Goal: Transaction & Acquisition: Obtain resource

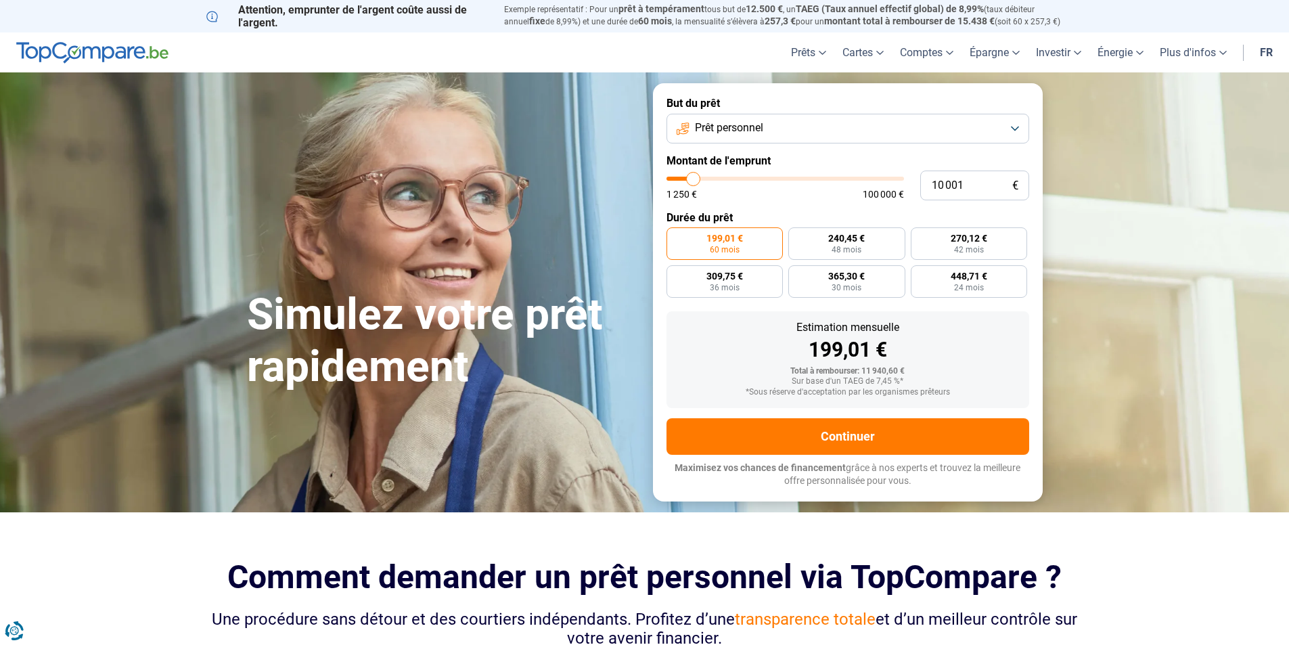
click at [1018, 123] on button "Prêt personnel" at bounding box center [848, 129] width 363 height 30
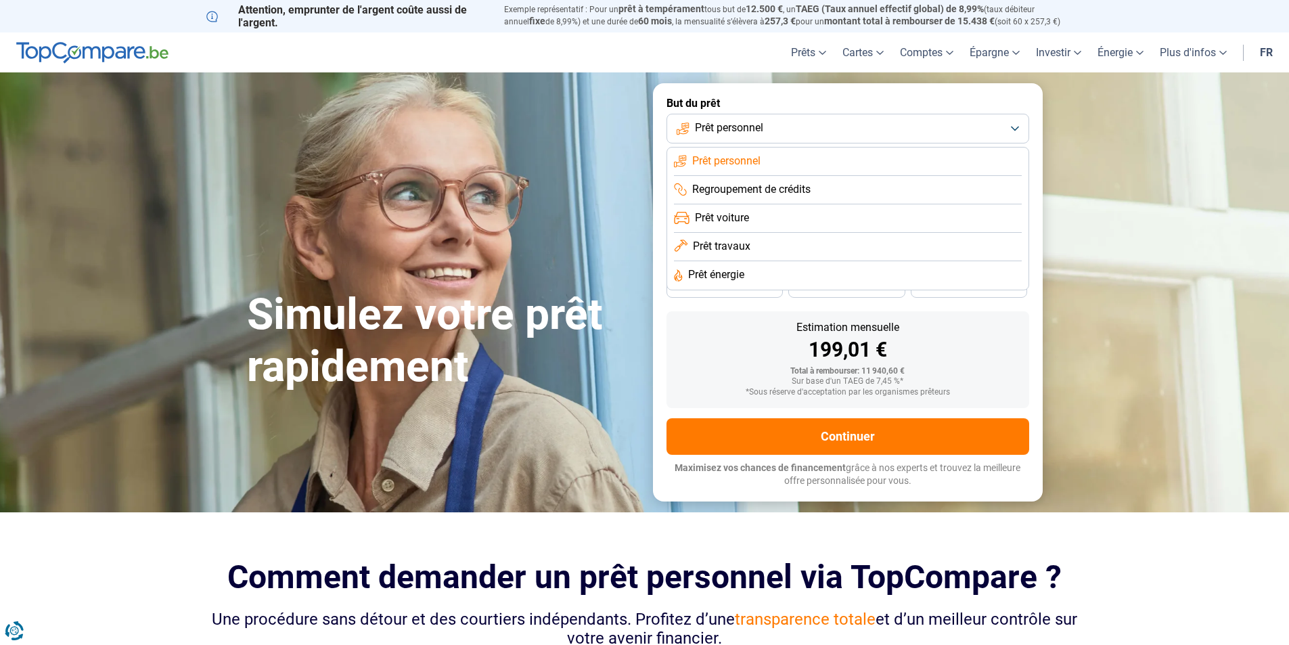
click at [746, 192] on span "Regroupement de crédits" at bounding box center [751, 189] width 118 height 15
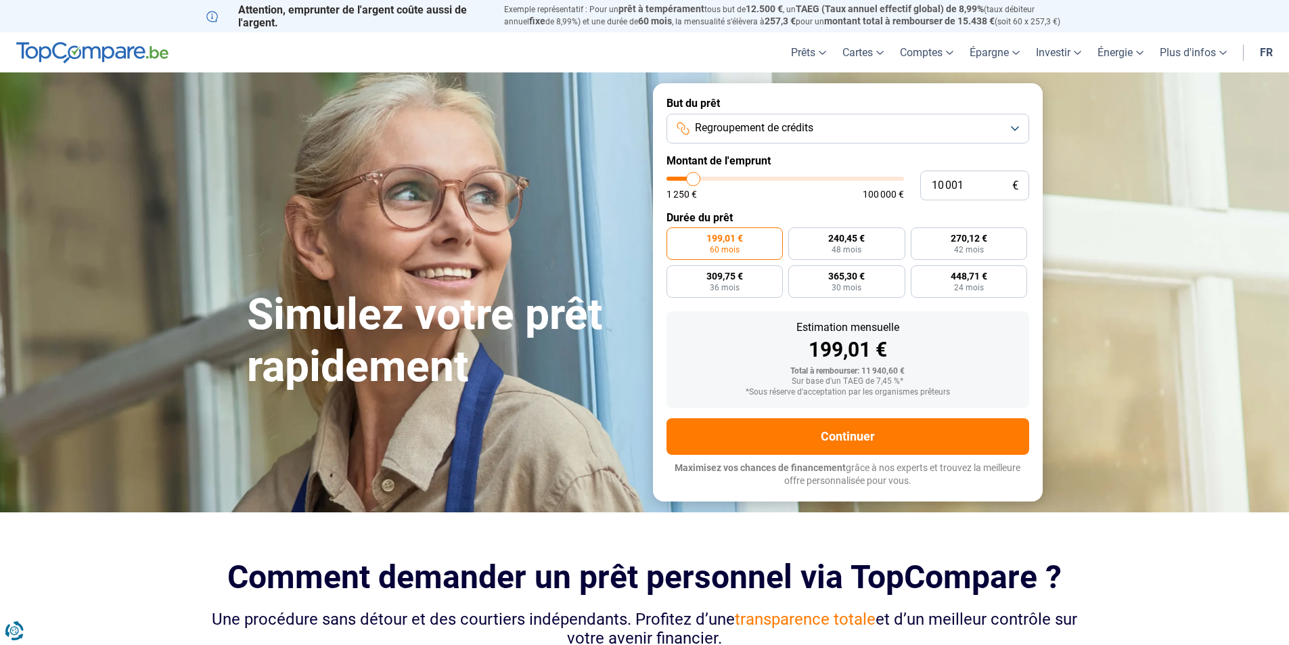
type input "10 250"
type input "10250"
type input "10 500"
type input "10500"
type input "11 000"
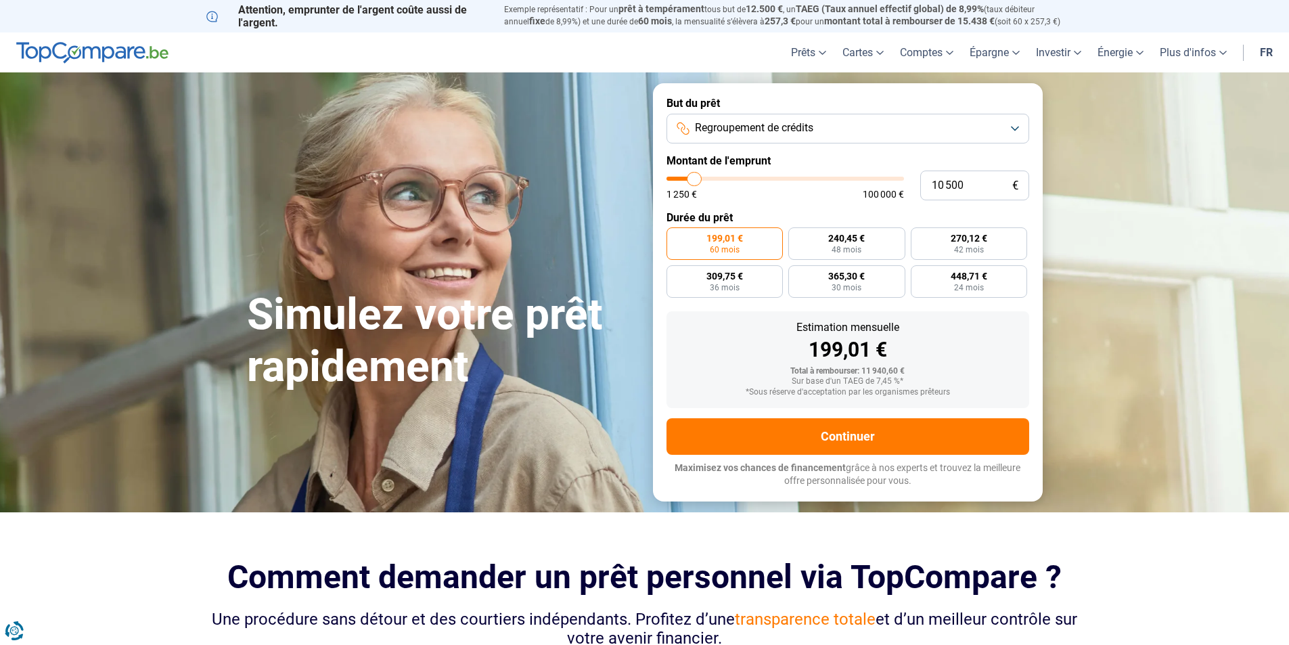
type input "11000"
type input "11 250"
type input "11250"
type input "11 500"
type input "11500"
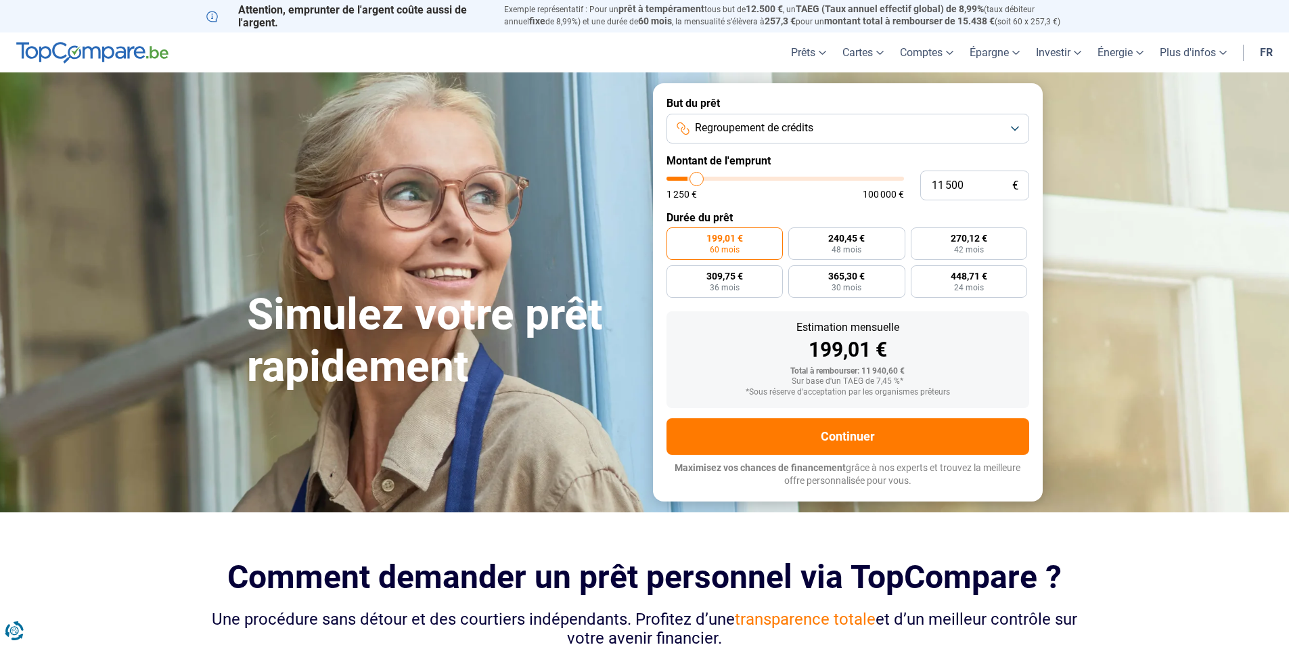
type input "11 750"
type input "11750"
type input "12 000"
type input "12000"
type input "12 500"
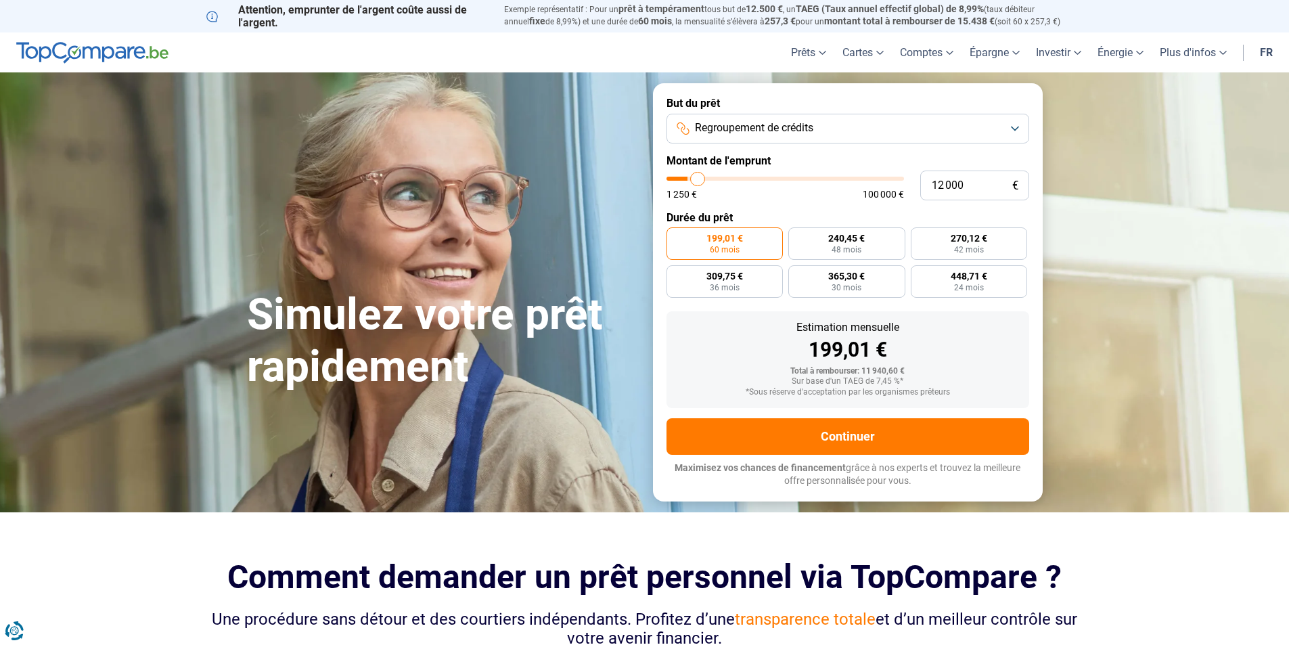
type input "12500"
type input "12 750"
type input "12750"
type input "13 000"
type input "13000"
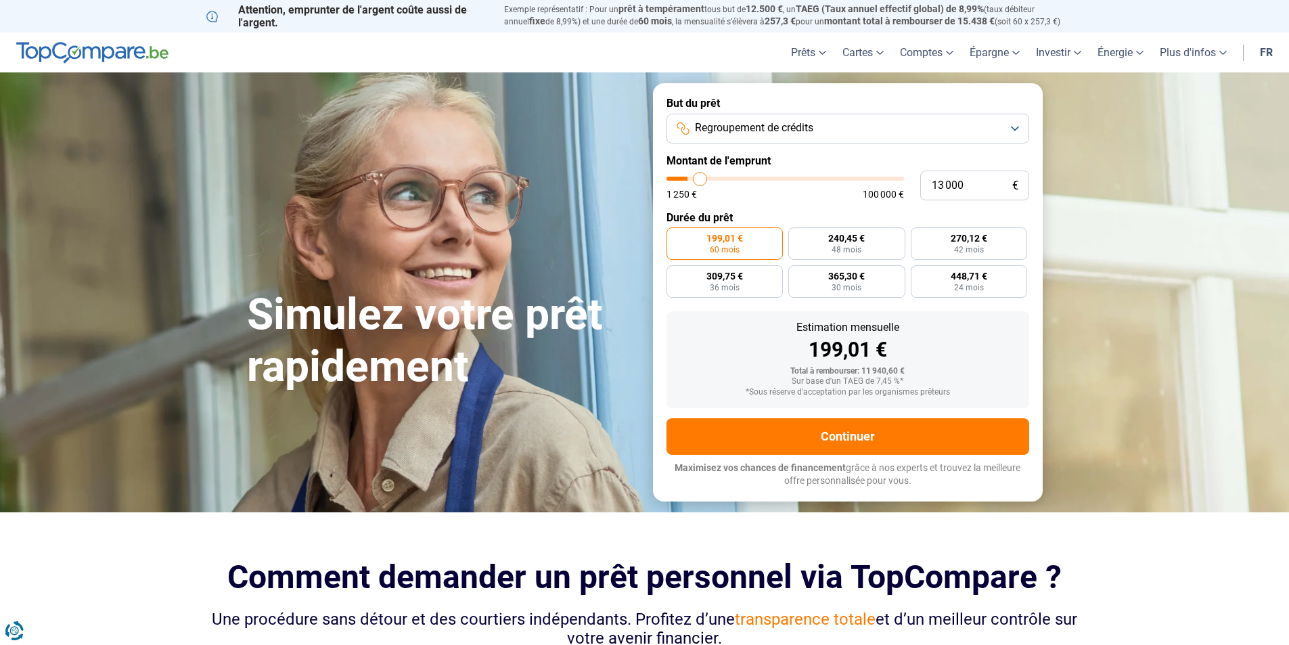
type input "13 250"
type input "13250"
type input "13 500"
type input "13500"
type input "14 250"
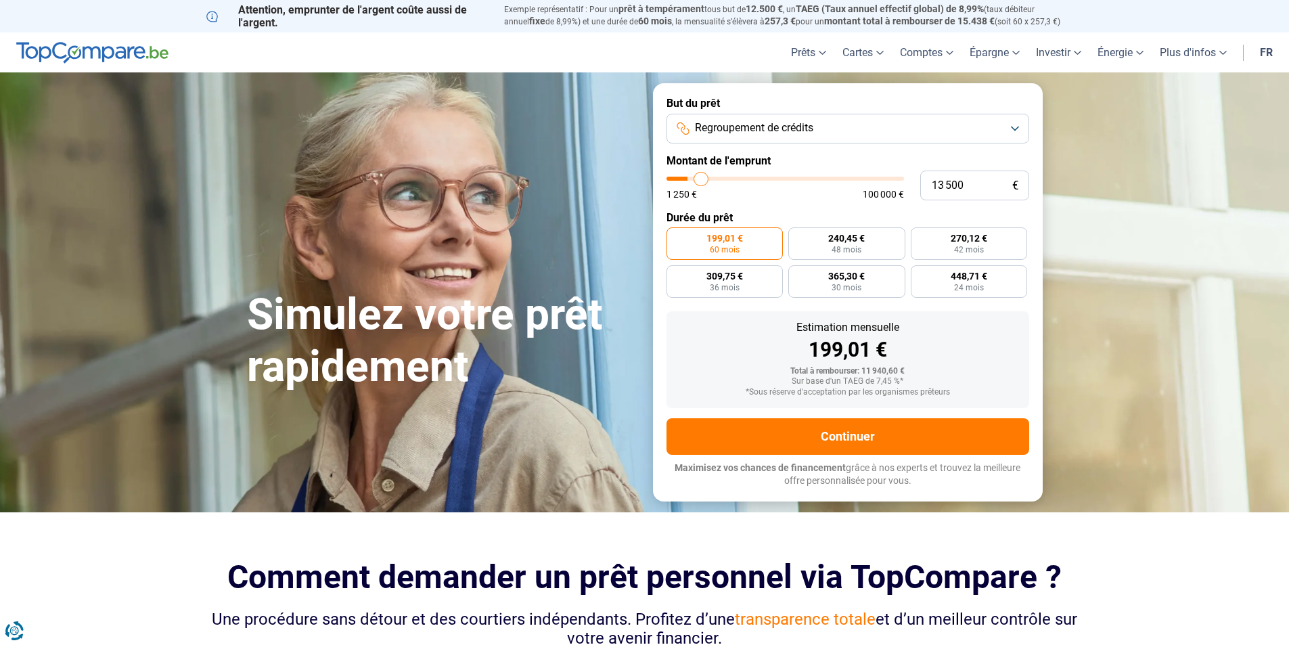
type input "14250"
type input "14 500"
type input "14500"
type input "14 750"
type input "14750"
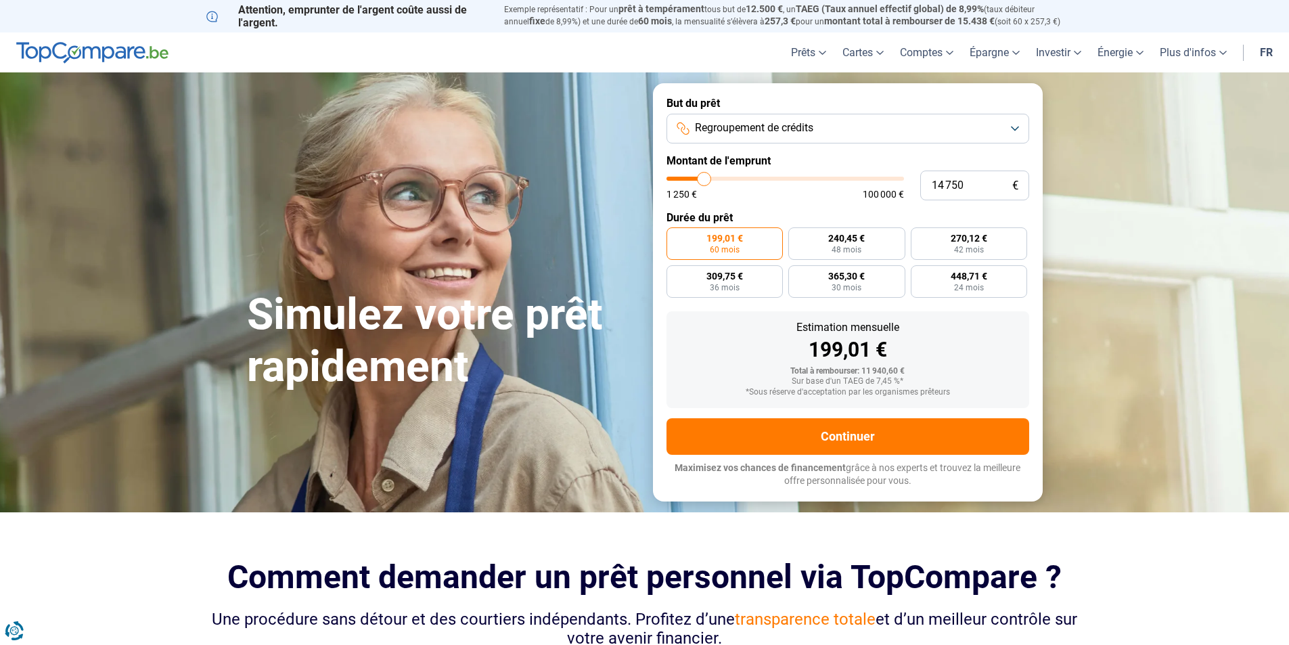
type input "15 000"
type input "15000"
type input "15 500"
type input "15500"
type input "16 000"
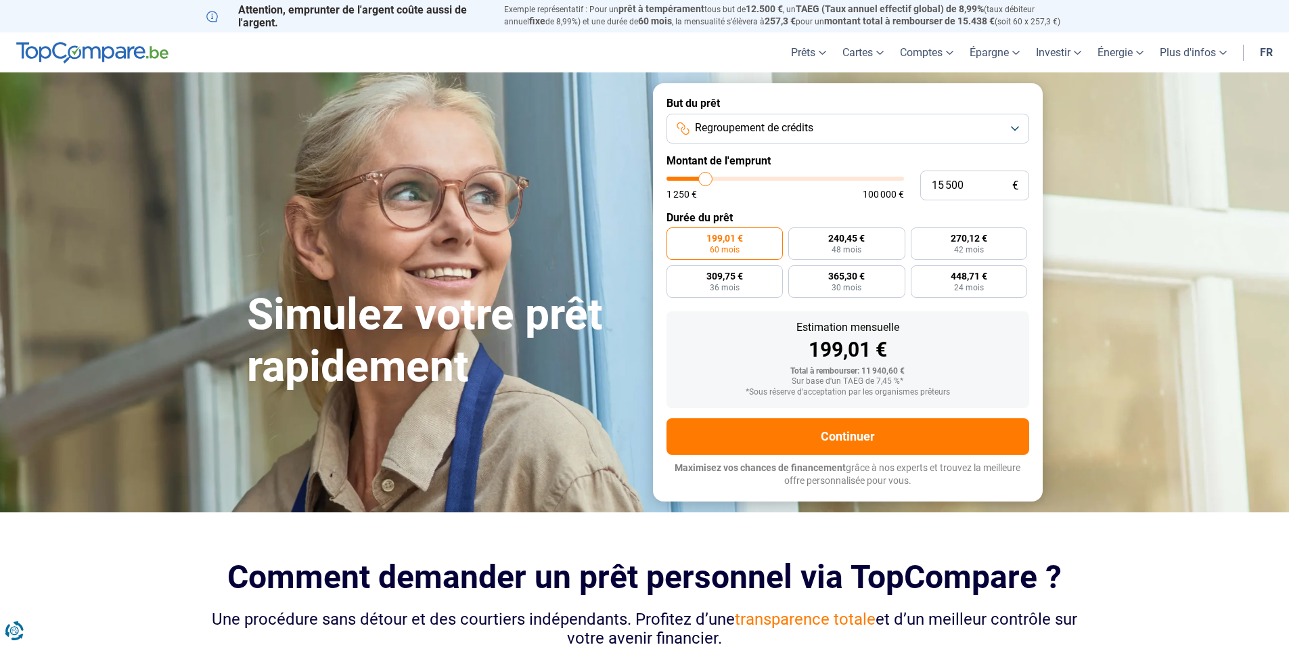
type input "16000"
type input "16 250"
type input "16250"
type input "16 500"
type input "16500"
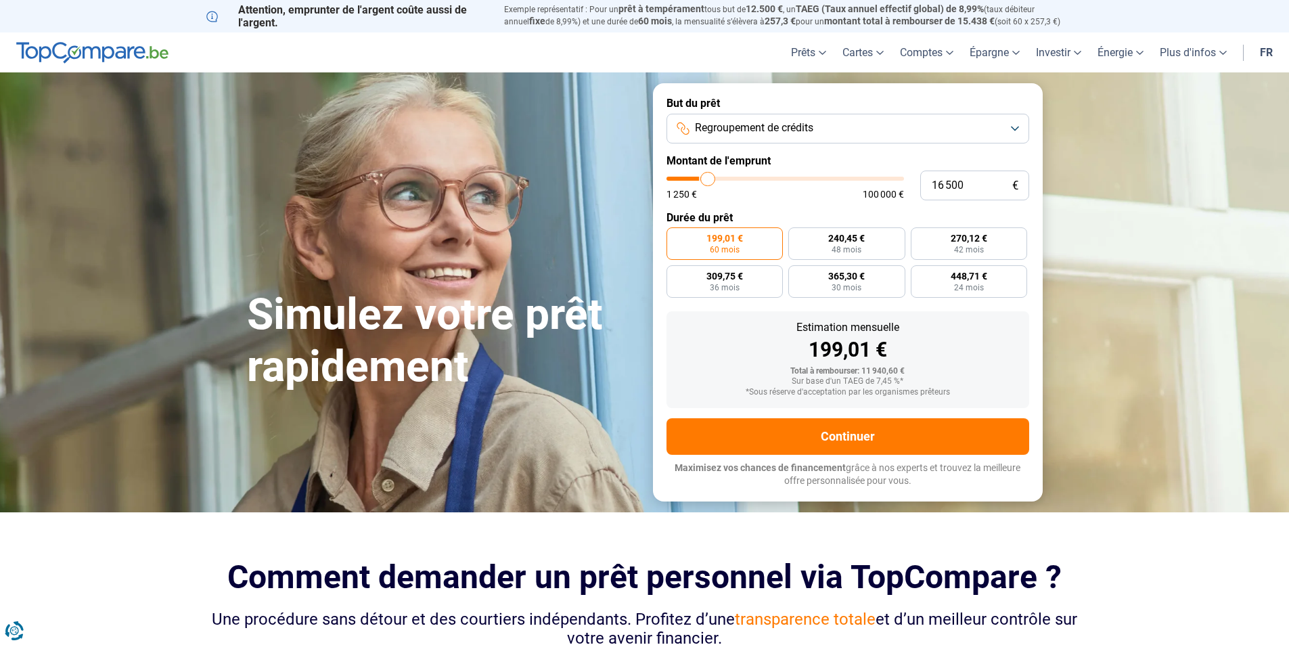
type input "17 250"
type input "17250"
type input "17 500"
type input "17500"
type input "17 750"
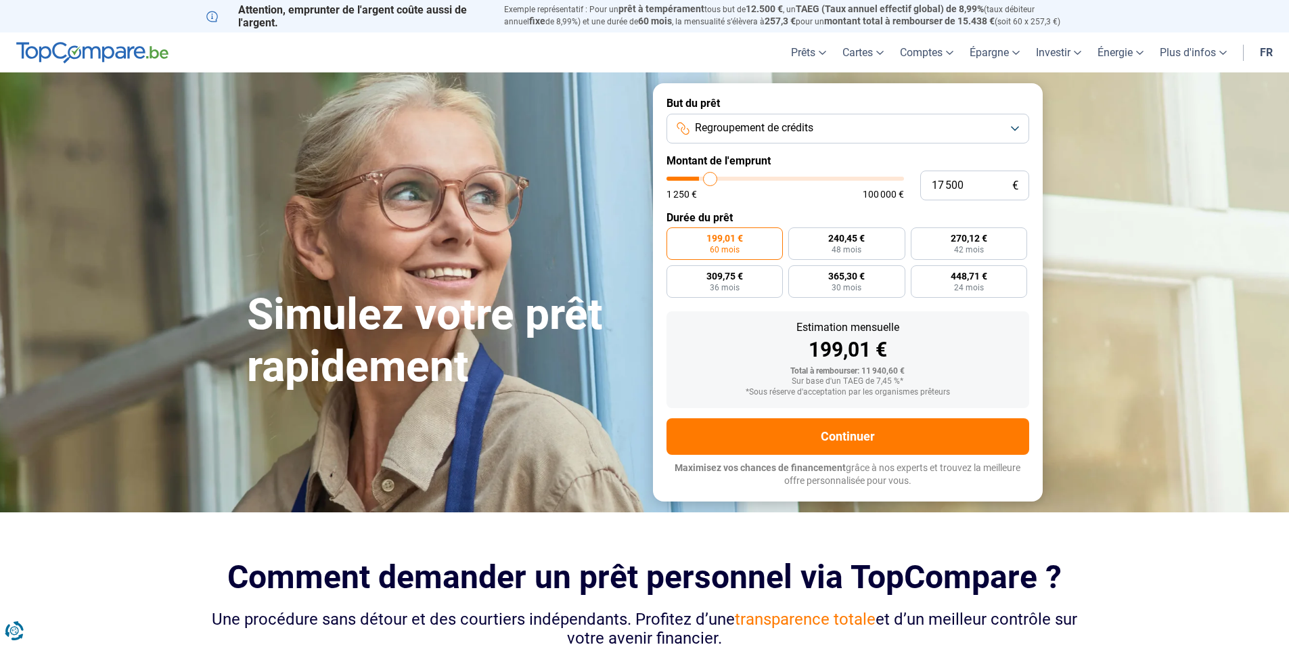
type input "17750"
type input "18 500"
type input "18500"
type input "19 000"
type input "19000"
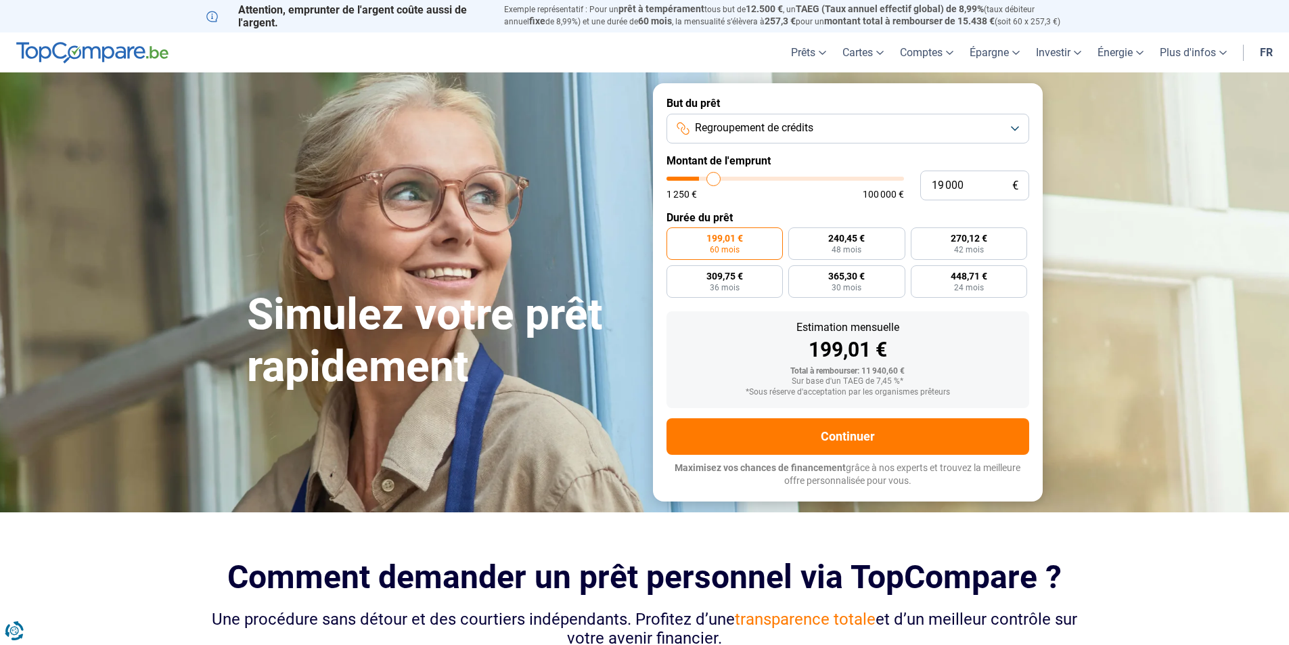
type input "19 750"
type input "19750"
type input "20 000"
type input "20000"
type input "20 250"
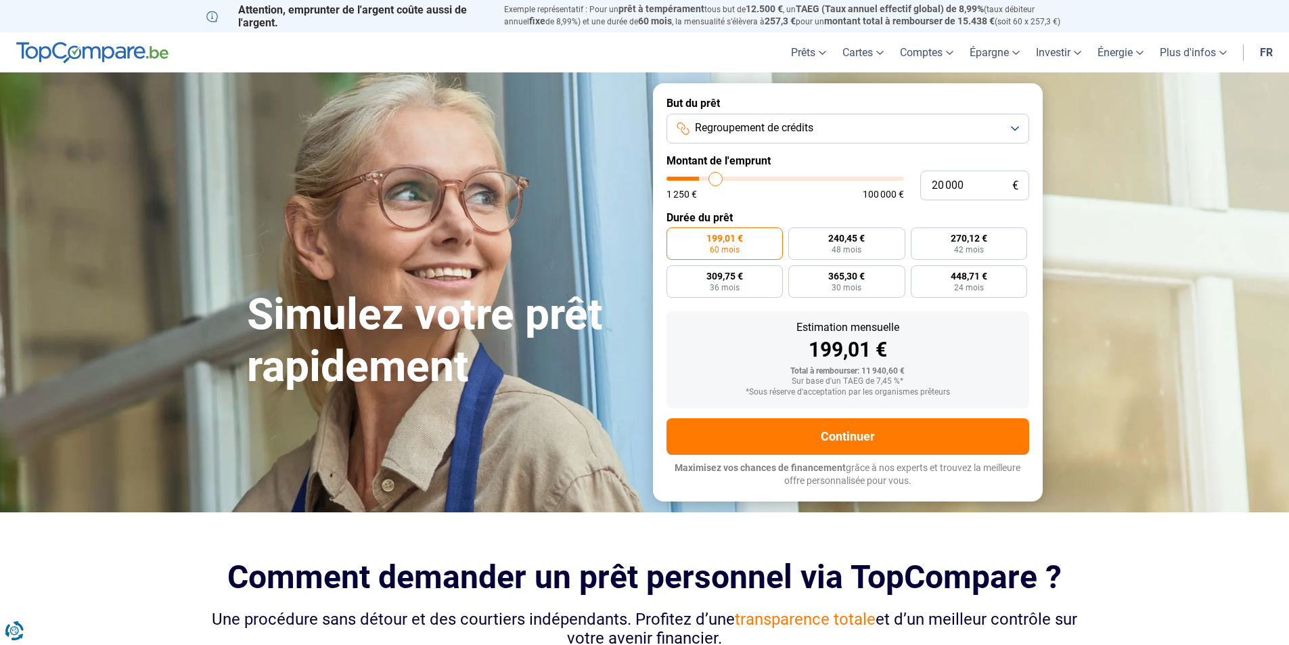
type input "20250"
type input "20 500"
type input "20500"
type input "21 250"
type input "21250"
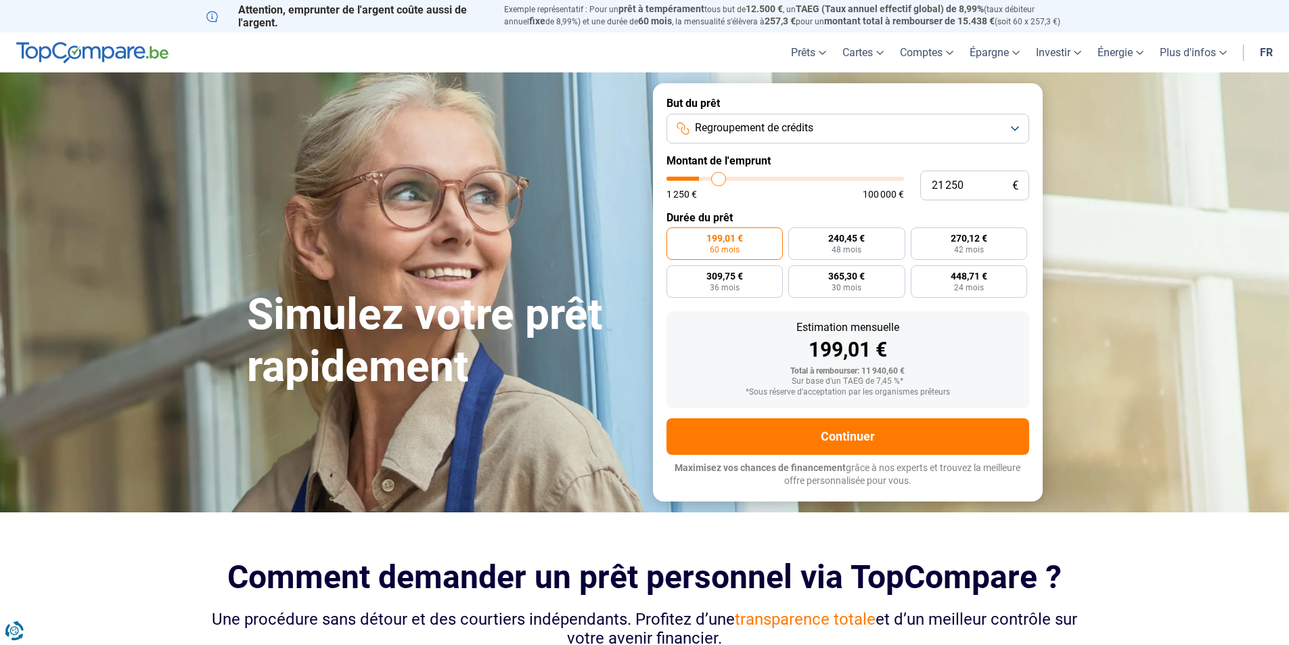
type input "21 500"
type input "21500"
type input "22 000"
type input "22000"
type input "23 000"
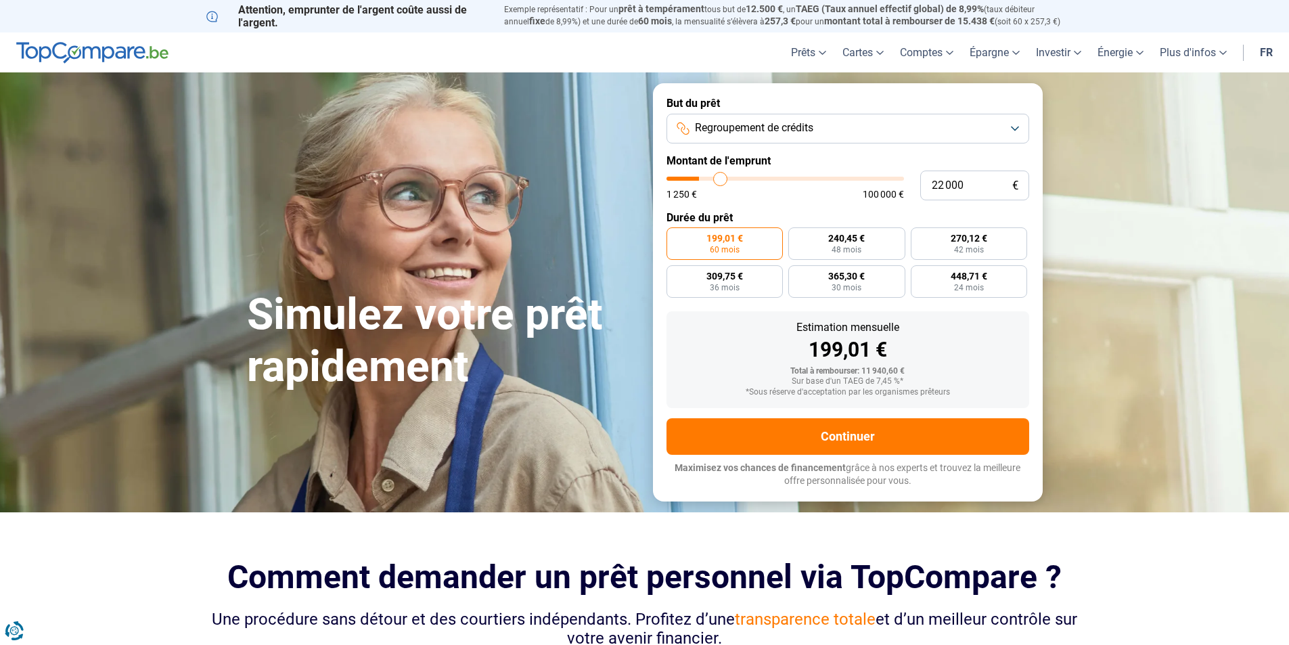
type input "23000"
type input "23 500"
type input "23500"
type input "24 500"
type input "24500"
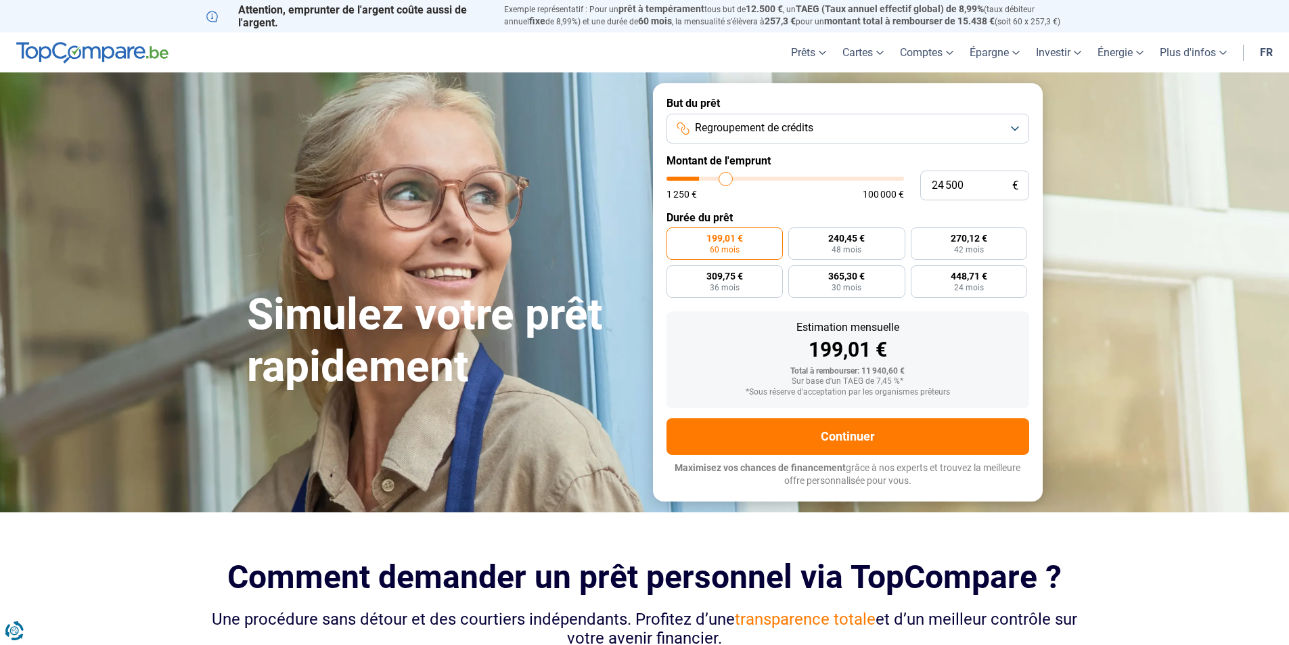
type input "25 250"
type input "25250"
type input "26 500"
type input "26500"
type input "27 250"
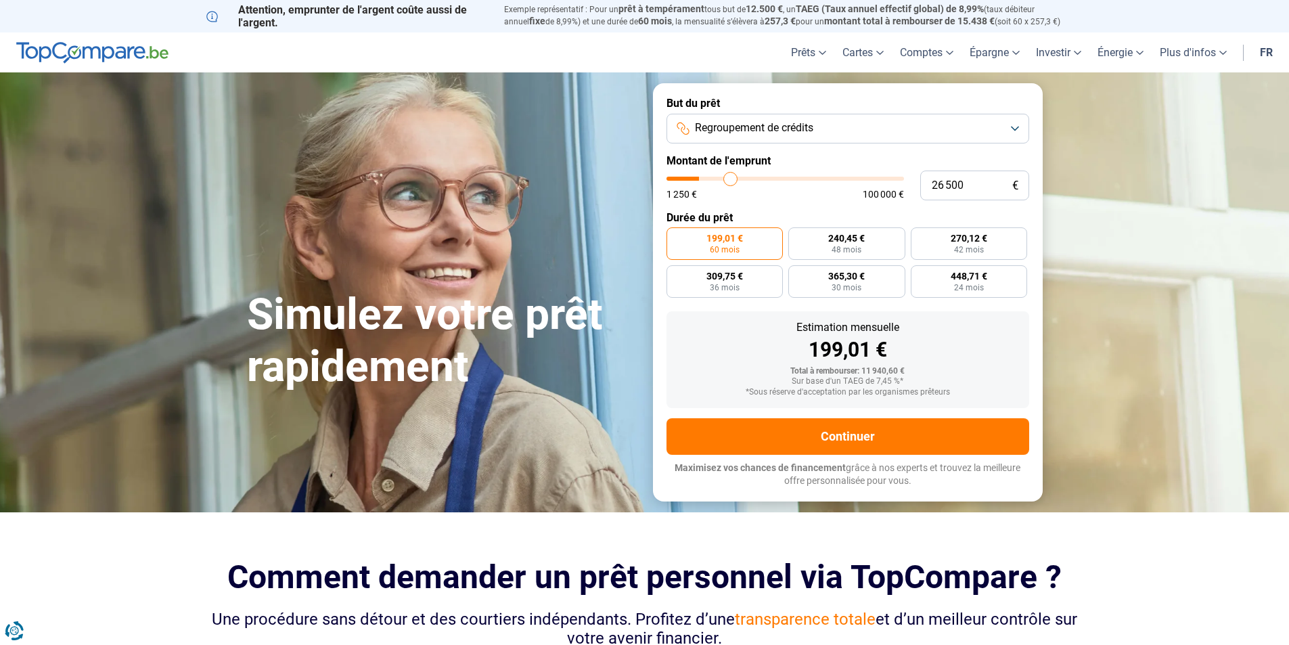
type input "27250"
type input "28 000"
type input "28000"
type input "29 250"
type input "29250"
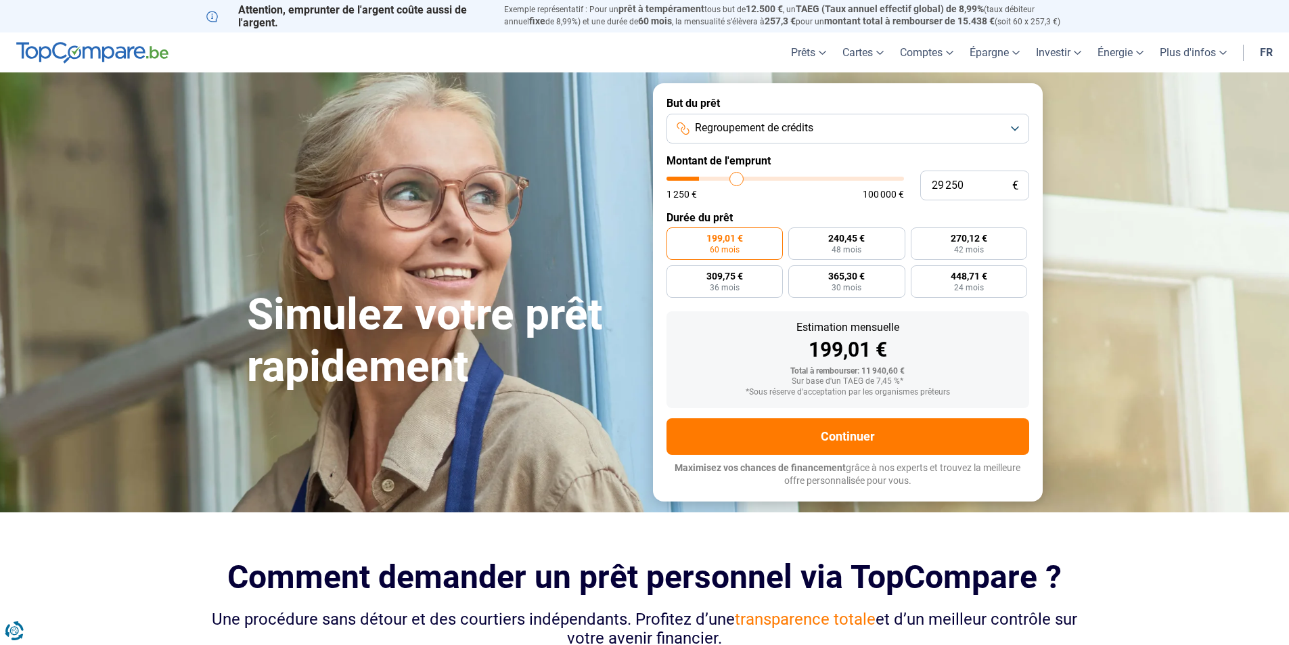
type input "29 750"
type input "29750"
type input "30 750"
type input "30750"
type input "32 000"
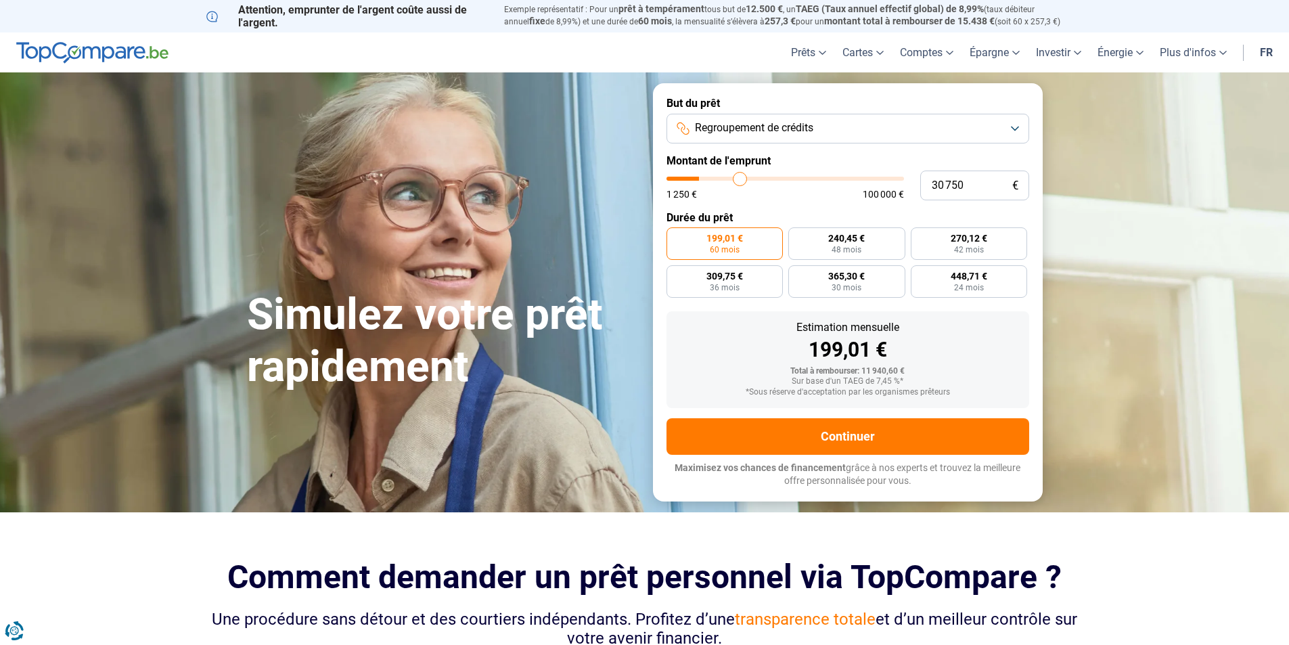
type input "32000"
type input "32 750"
type input "32750"
type input "34 000"
type input "34000"
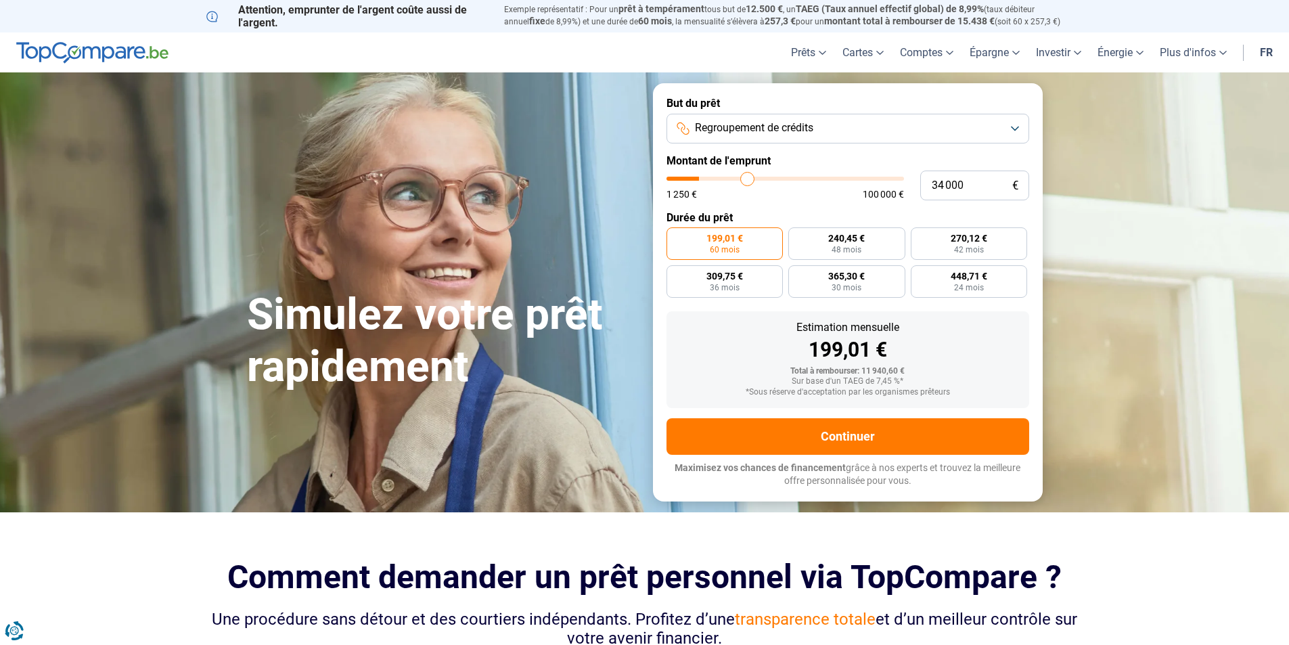
type input "35 000"
type input "35000"
type input "35 750"
type input "35750"
type input "36 500"
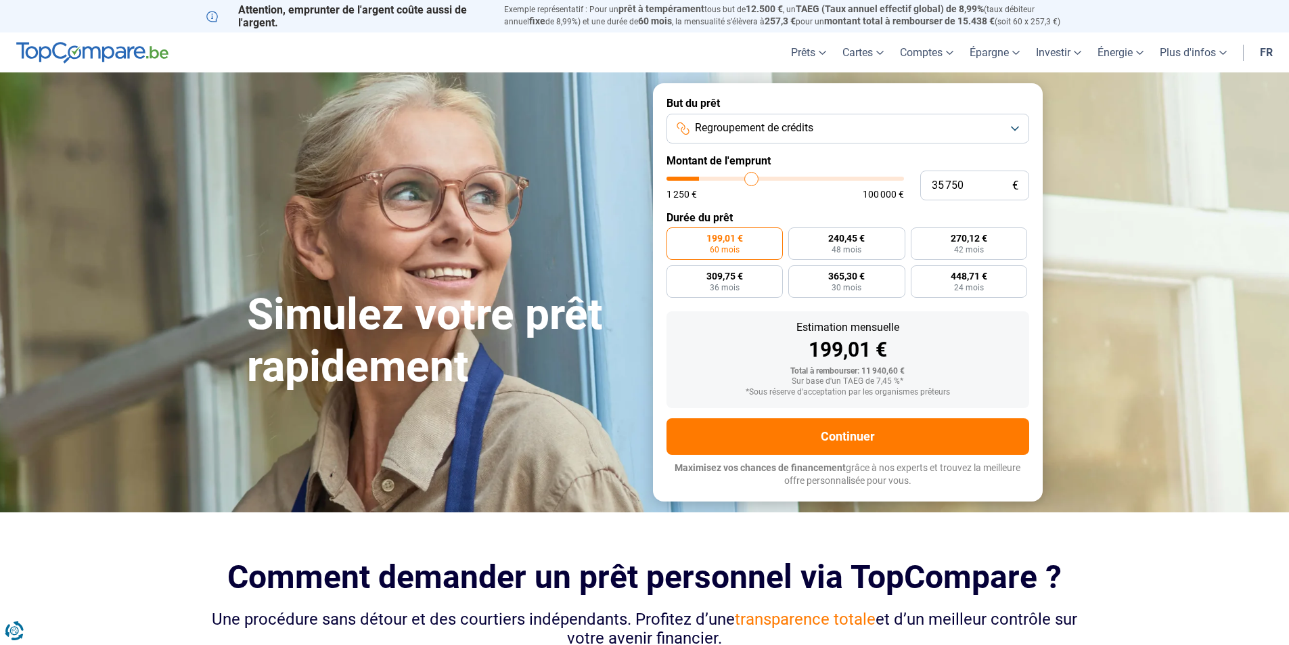
type input "36500"
type input "36 750"
type input "36750"
type input "37 000"
type input "37000"
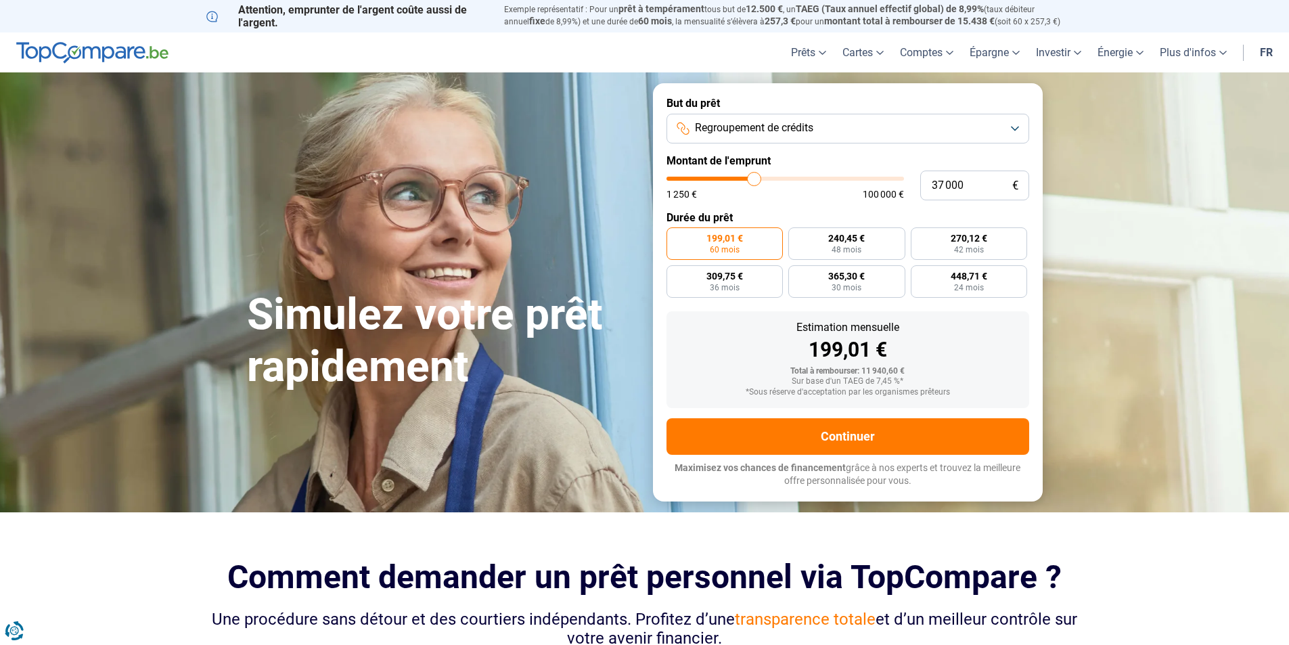
type input "37 250"
type input "37250"
type input "37 750"
type input "37750"
type input "38 000"
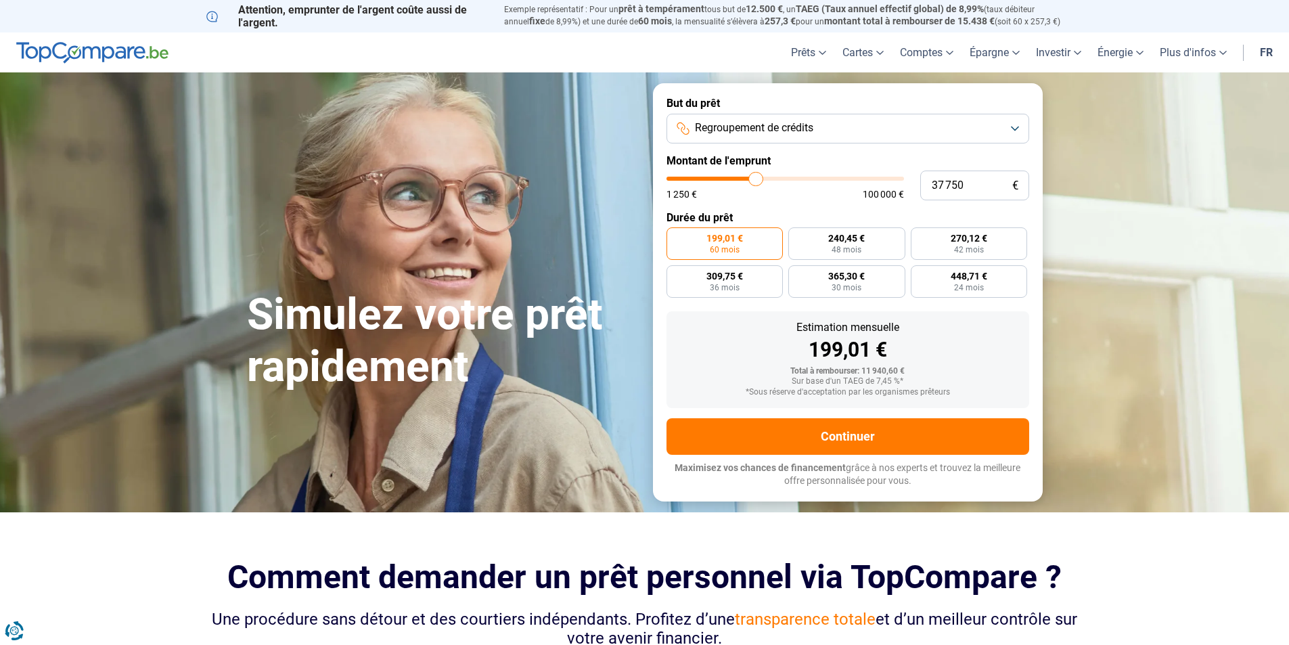
type input "38000"
type input "38 250"
type input "38250"
type input "38 500"
type input "38500"
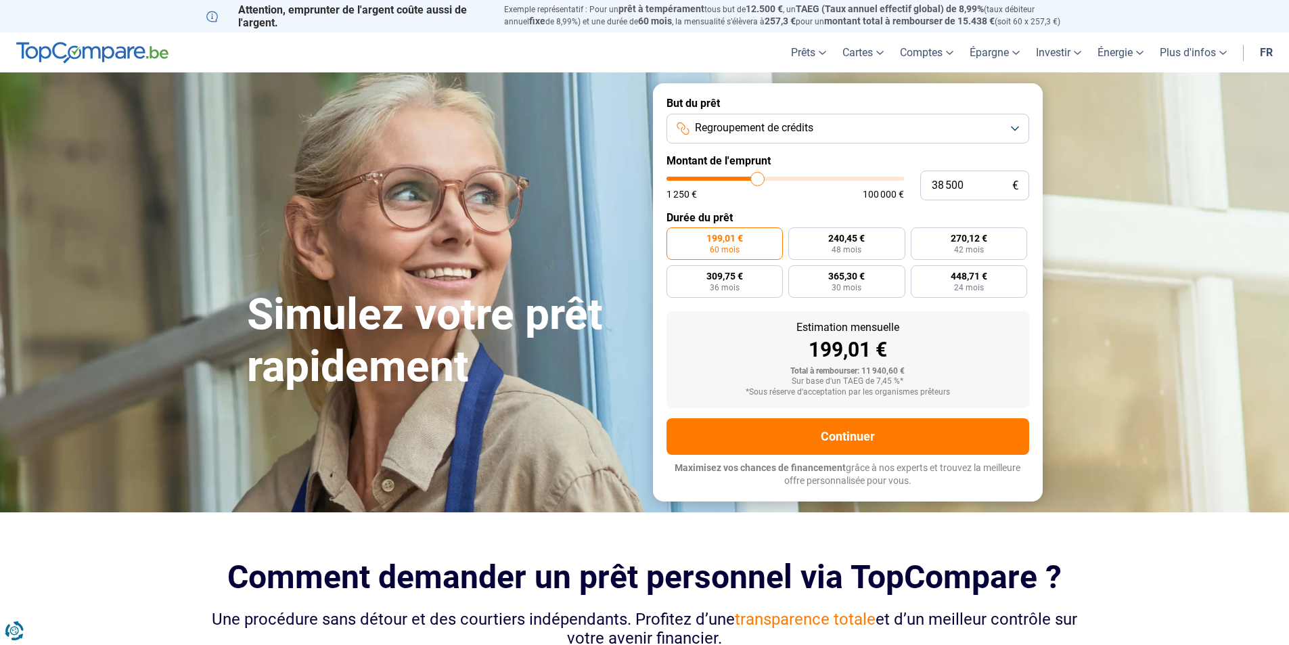
type input "38 750"
type input "38750"
type input "39 250"
type input "39250"
type input "40 000"
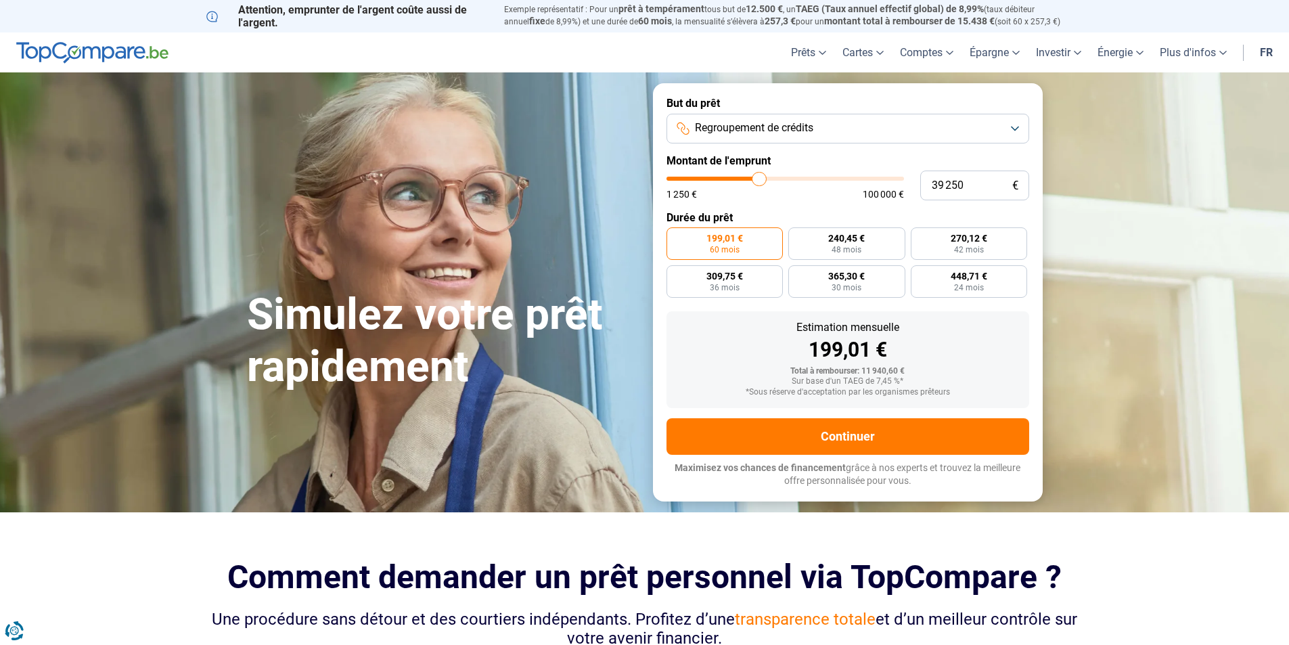
type input "40000"
type input "40 750"
type input "40750"
type input "41 000"
type input "41000"
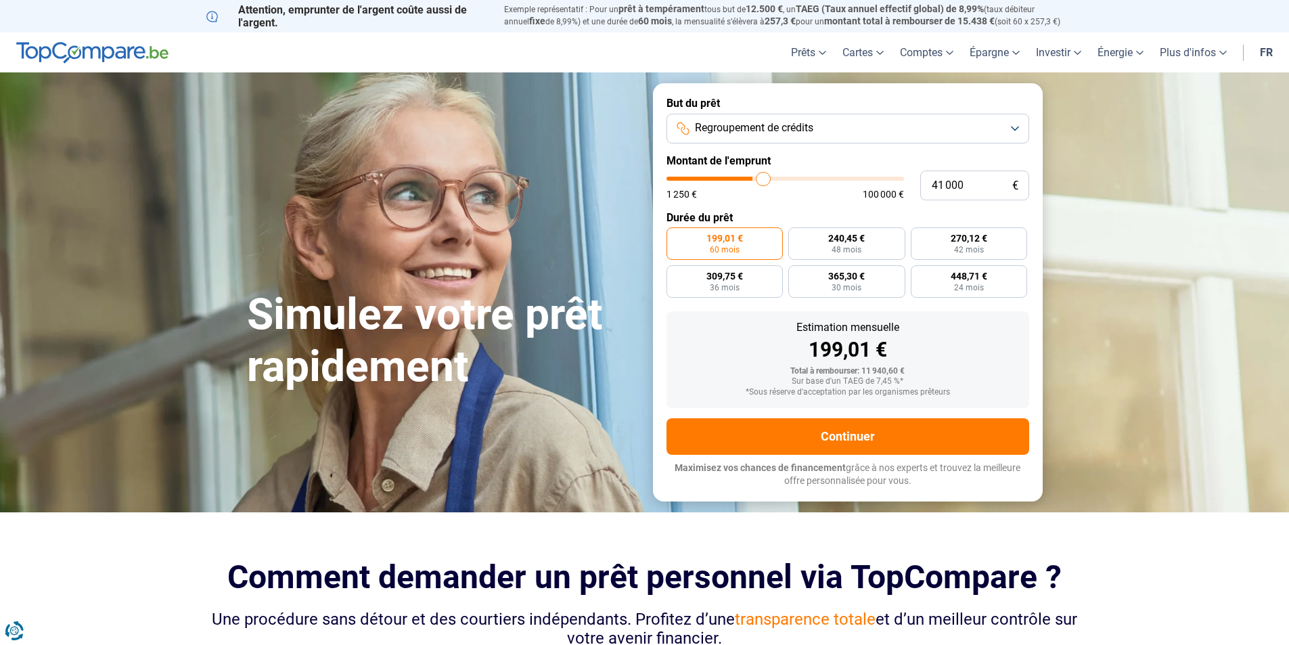
type input "41 500"
type input "41500"
type input "42 250"
type input "42250"
type input "42 750"
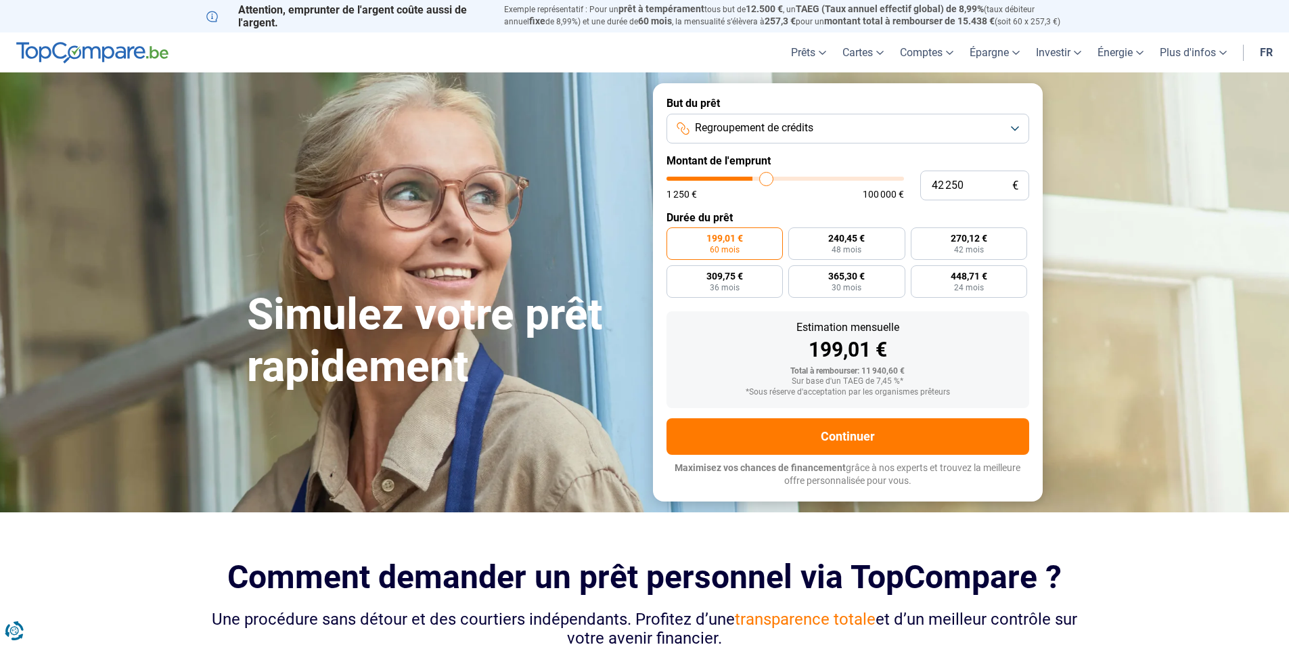
type input "42750"
type input "43 500"
type input "43500"
type input "44 250"
type input "44250"
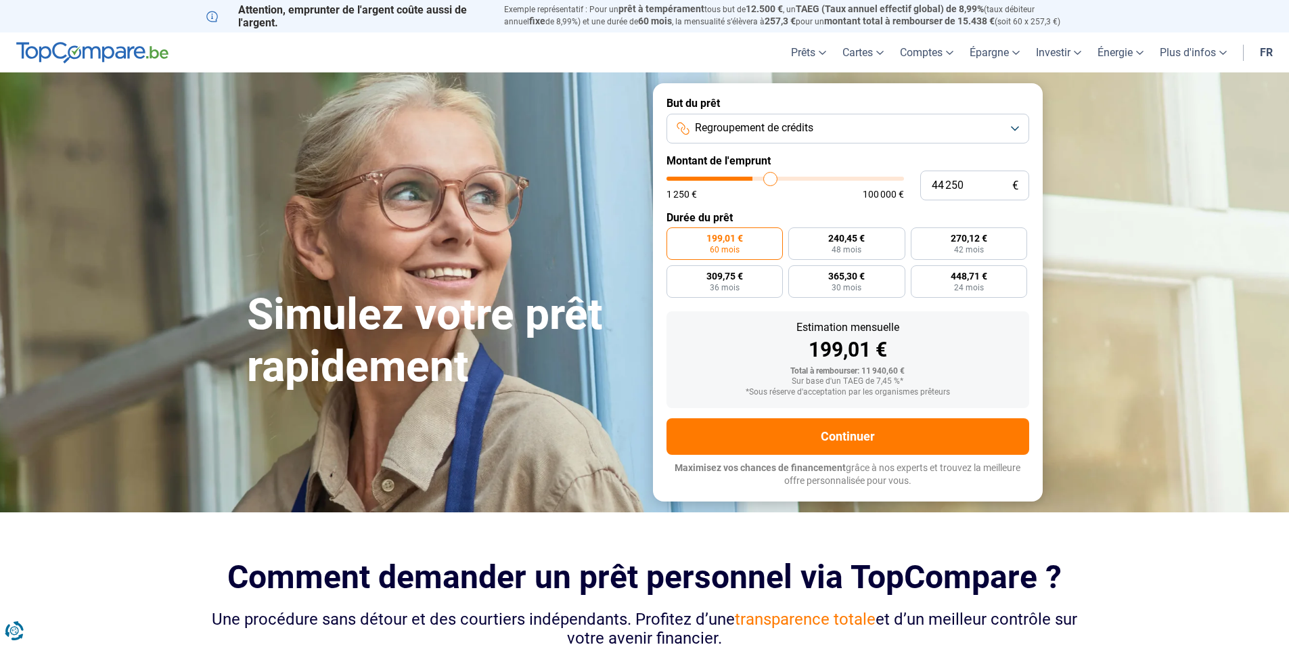
type input "44 500"
type input "44500"
type input "45 500"
type input "45500"
type input "45 750"
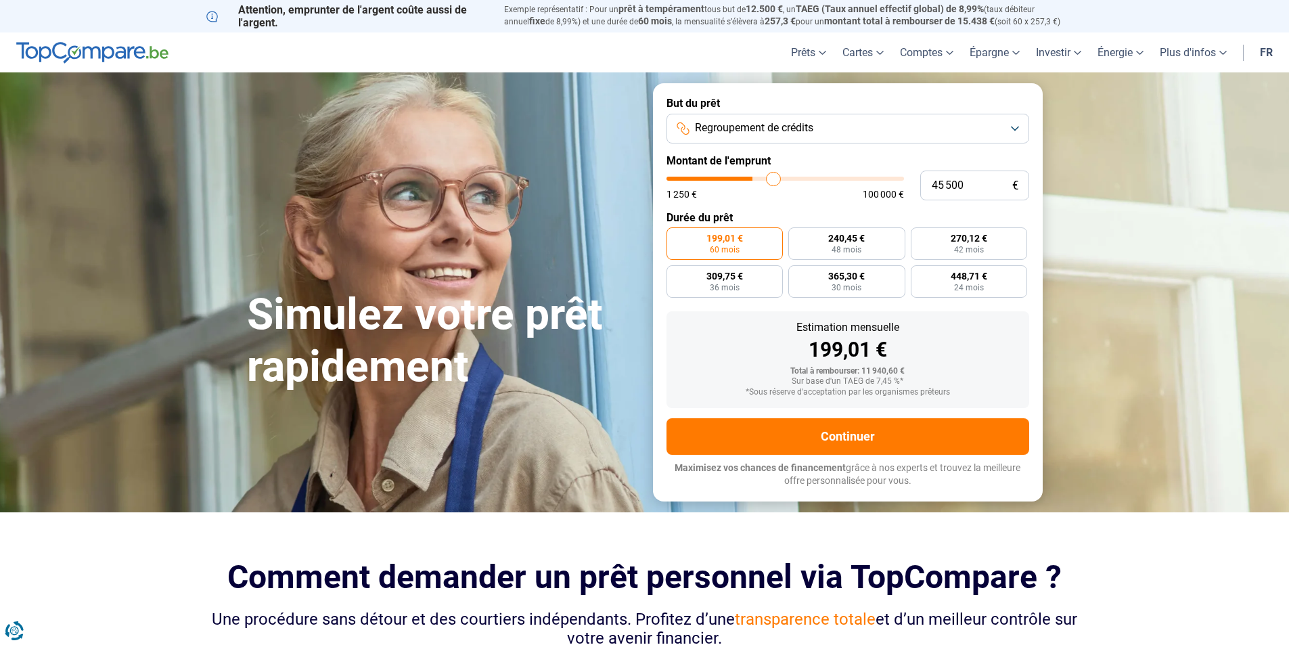
type input "45750"
type input "46 500"
type input "46500"
type input "47 000"
type input "47000"
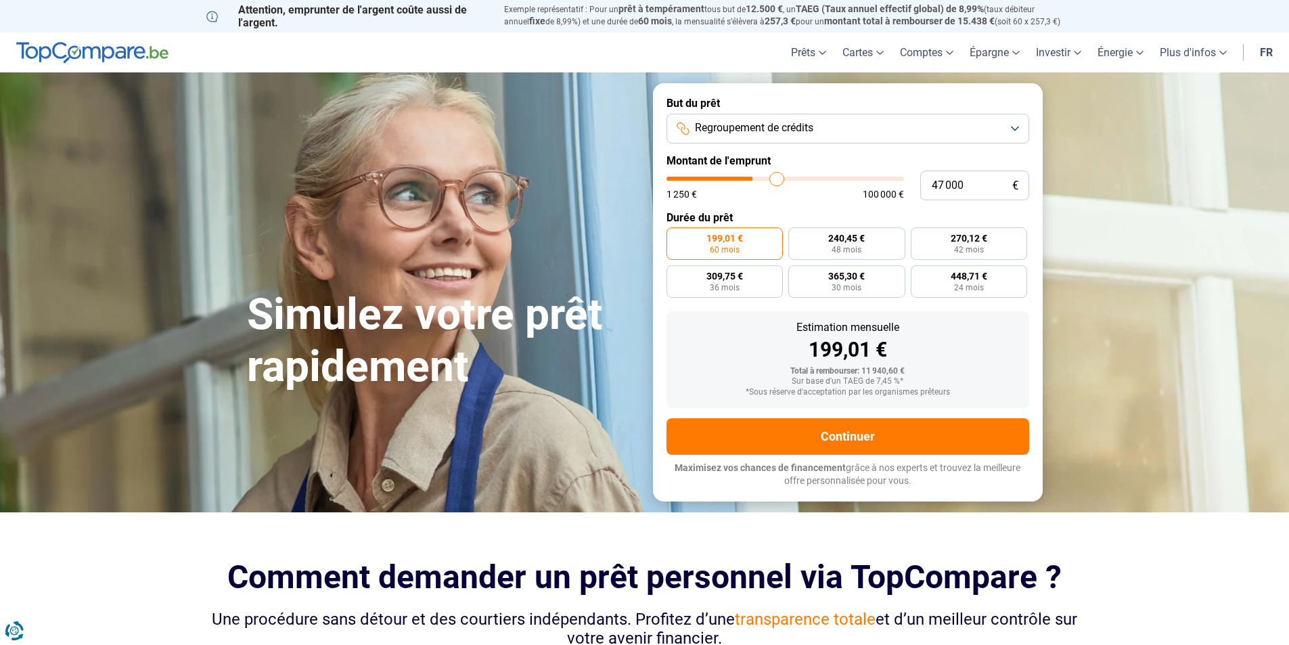
type input "47 250"
type input "47250"
type input "47 500"
type input "47500"
type input "48 000"
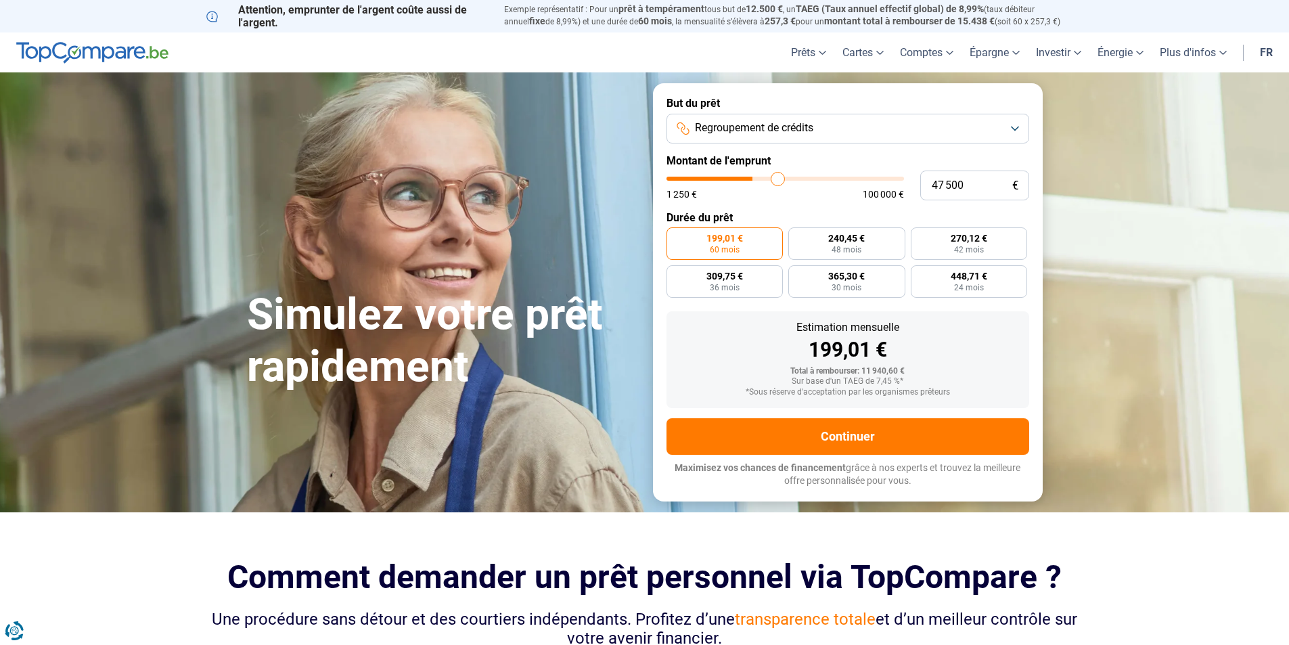
type input "48000"
type input "48 250"
type input "48250"
type input "48 500"
type input "48500"
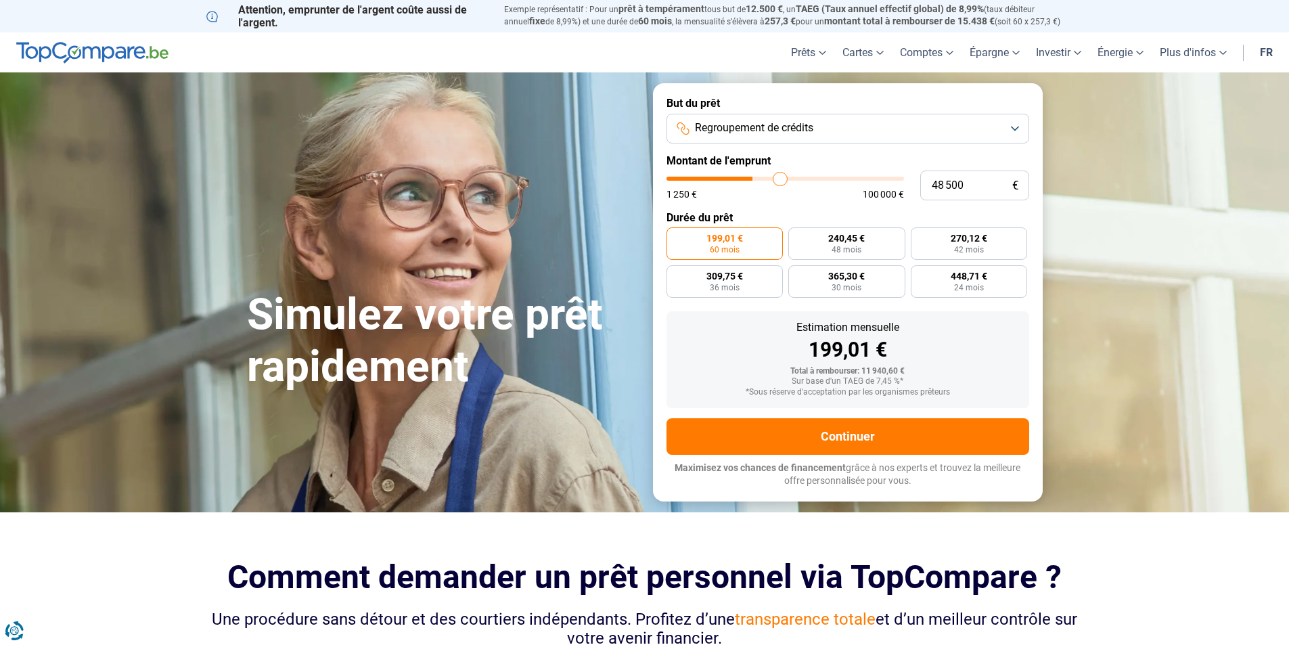
type input "48 750"
type input "48750"
type input "49 000"
type input "49000"
type input "49 750"
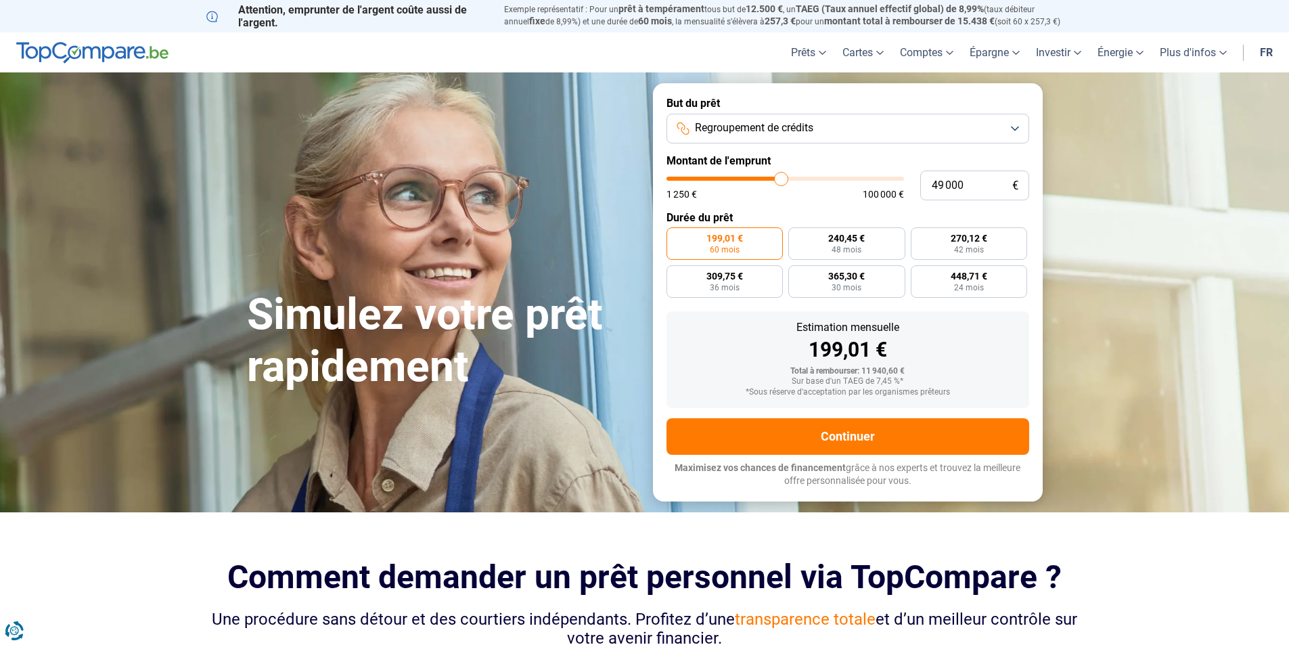
type input "49750"
type input "50 000"
type input "50000"
type input "50 500"
type input "50500"
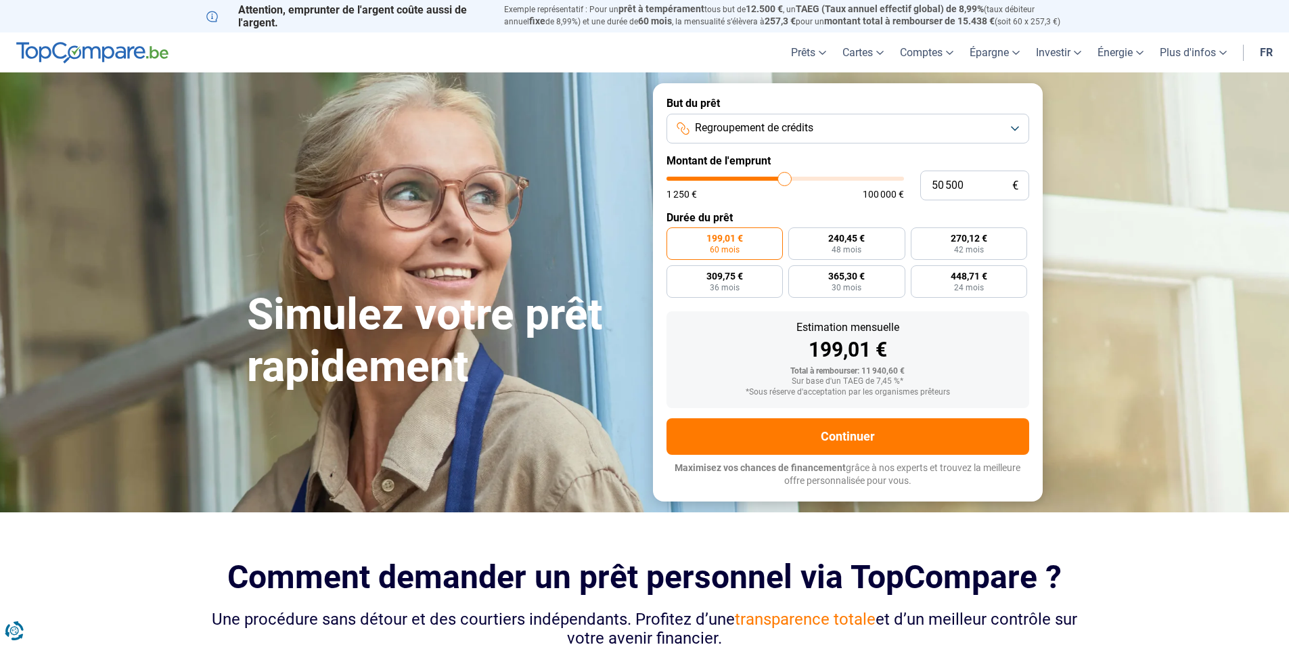
type input "51 000"
type input "51000"
type input "51 250"
type input "51250"
type input "51 500"
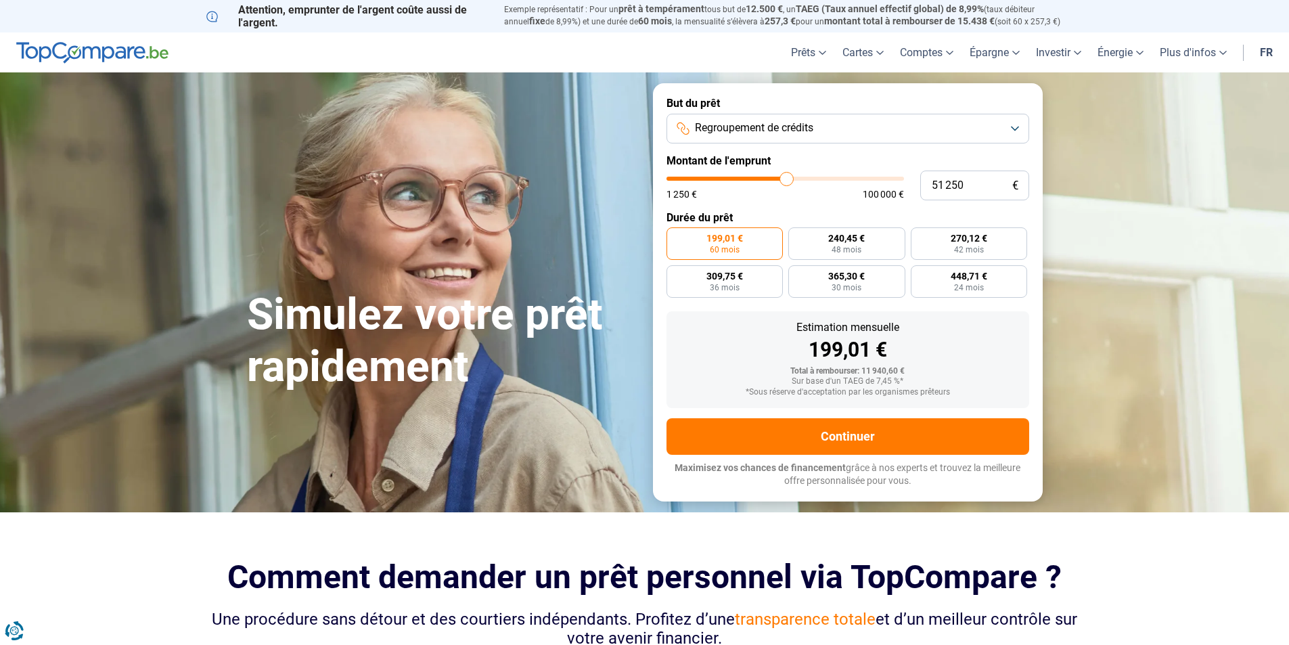
type input "51500"
type input "51 750"
type input "51750"
type input "51 000"
type input "51000"
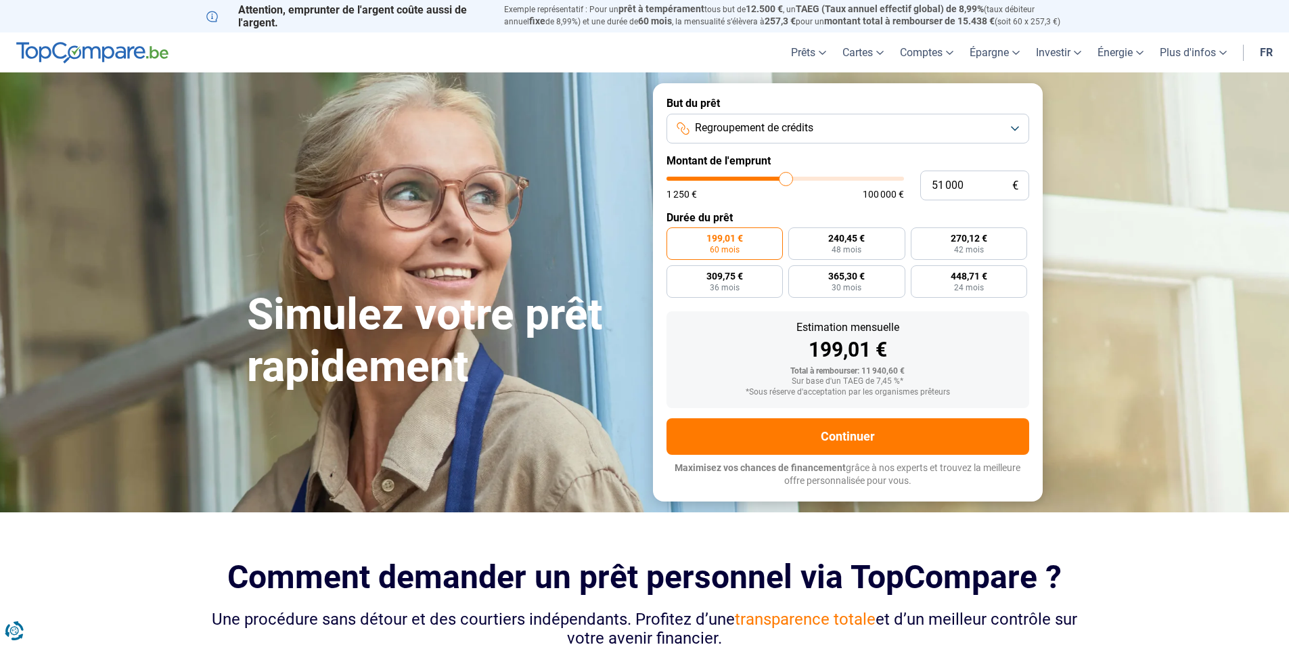
type input "50 250"
type input "50250"
type input "50 000"
type input "50000"
type input "49 500"
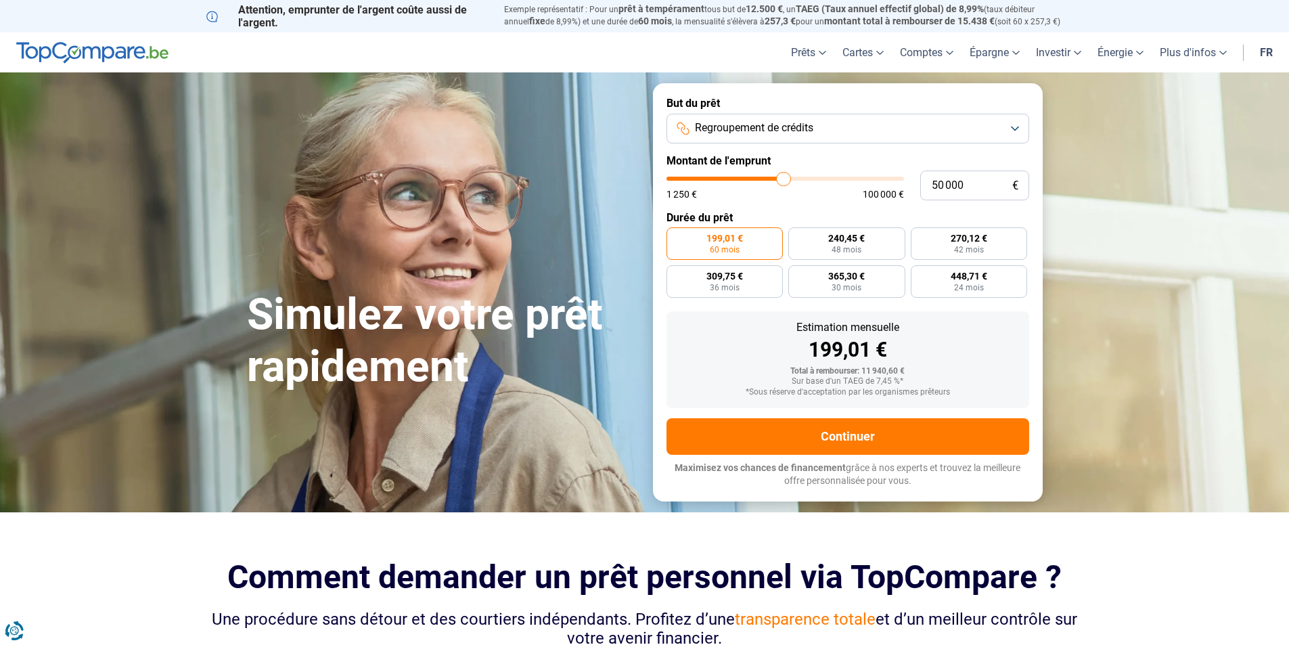
type input "49500"
type input "48 500"
type input "48500"
type input "48 000"
type input "48000"
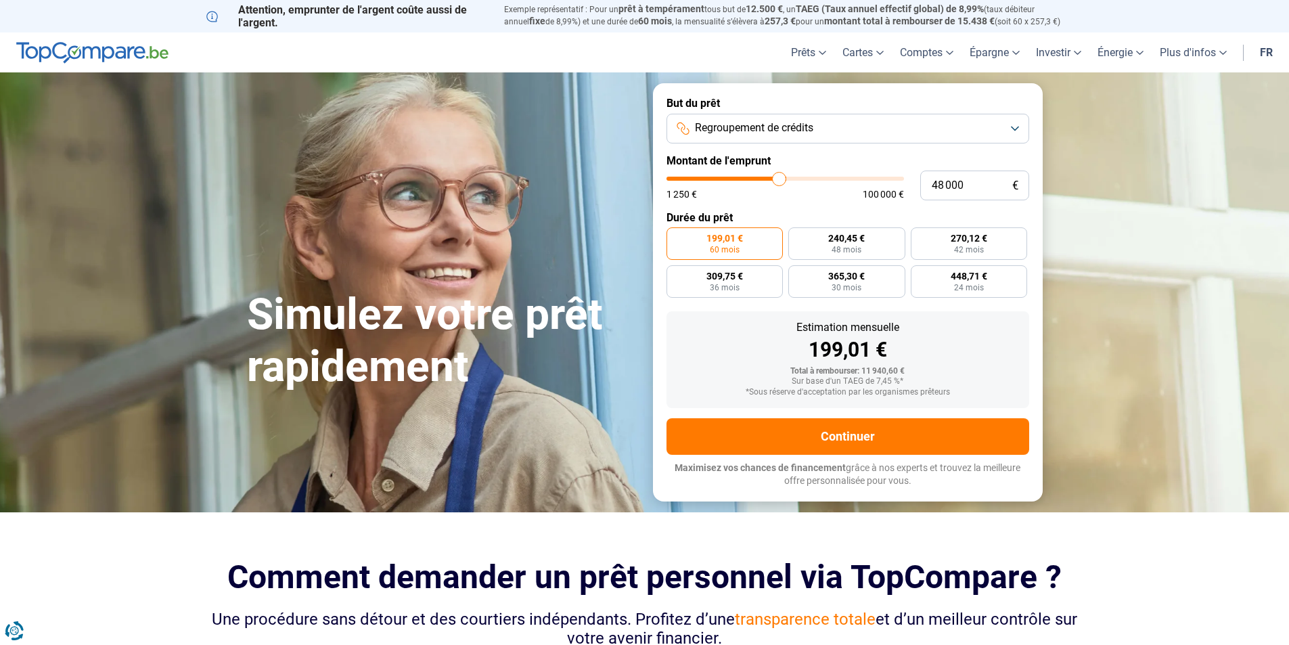
type input "47 250"
type input "47250"
type input "46 500"
type input "46500"
type input "46 000"
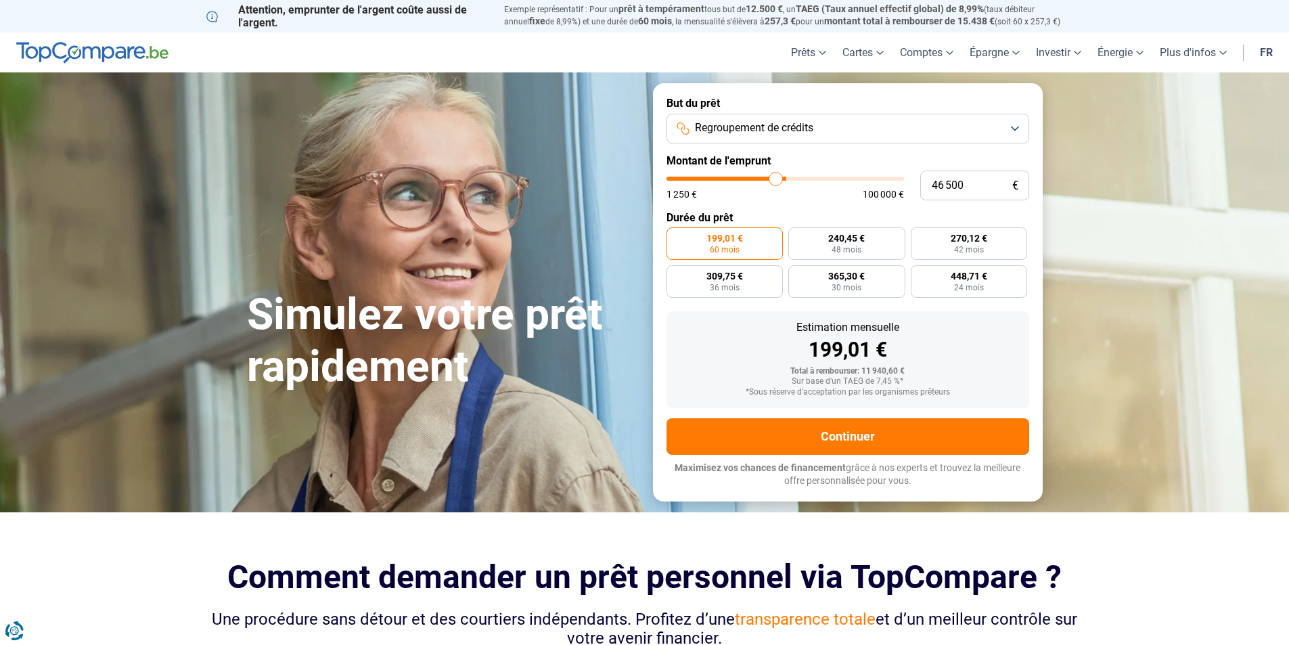
type input "46000"
type input "45 500"
type input "45500"
type input "45 000"
type input "45000"
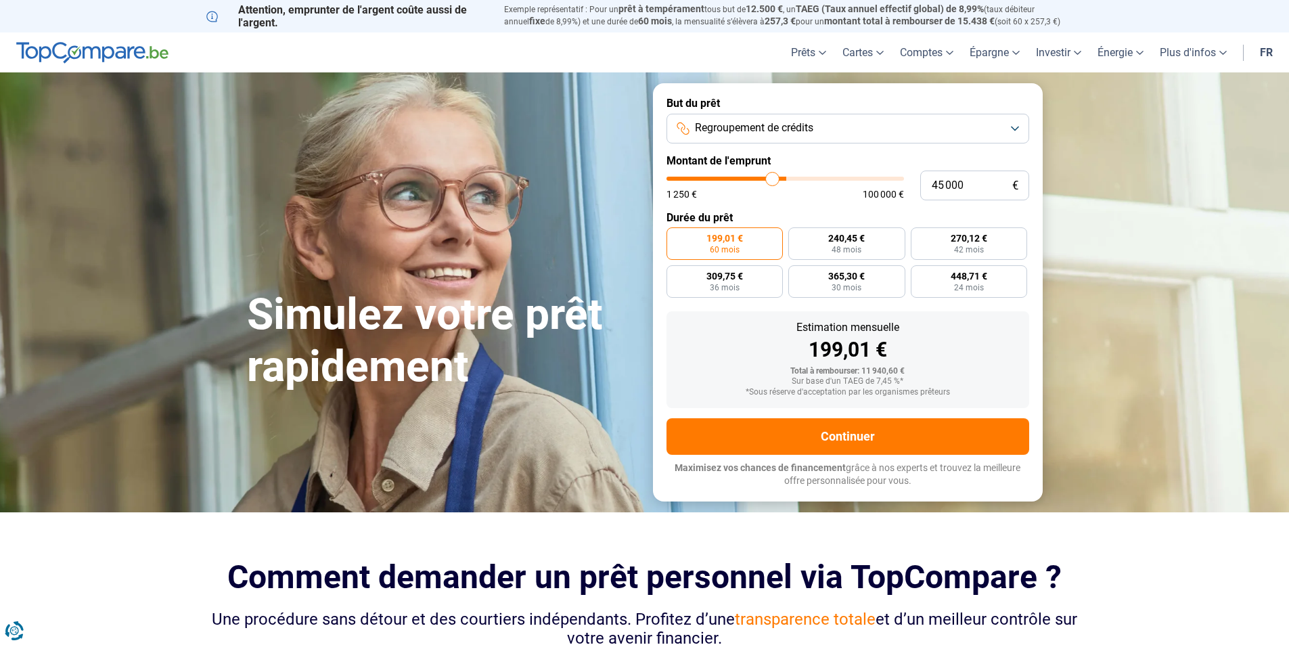
type input "44 500"
type input "44500"
type input "44 250"
type input "44250"
type input "44 000"
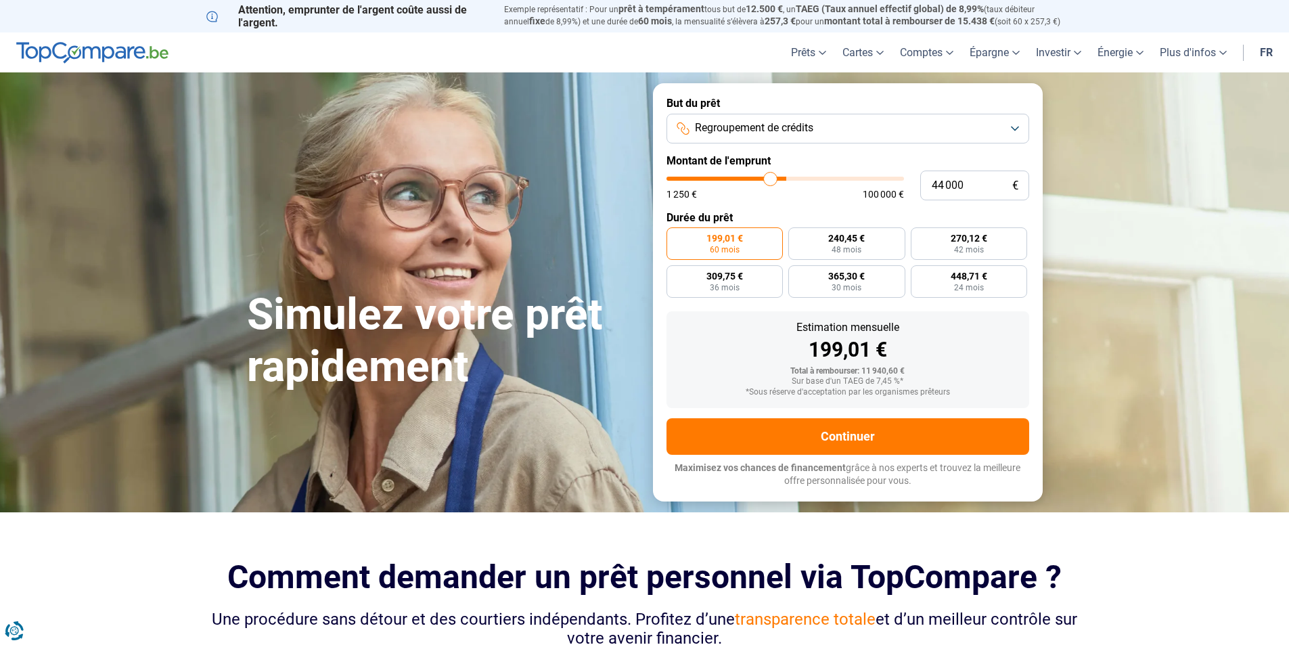
type input "44000"
type input "43 750"
type input "43750"
type input "43 500"
type input "43500"
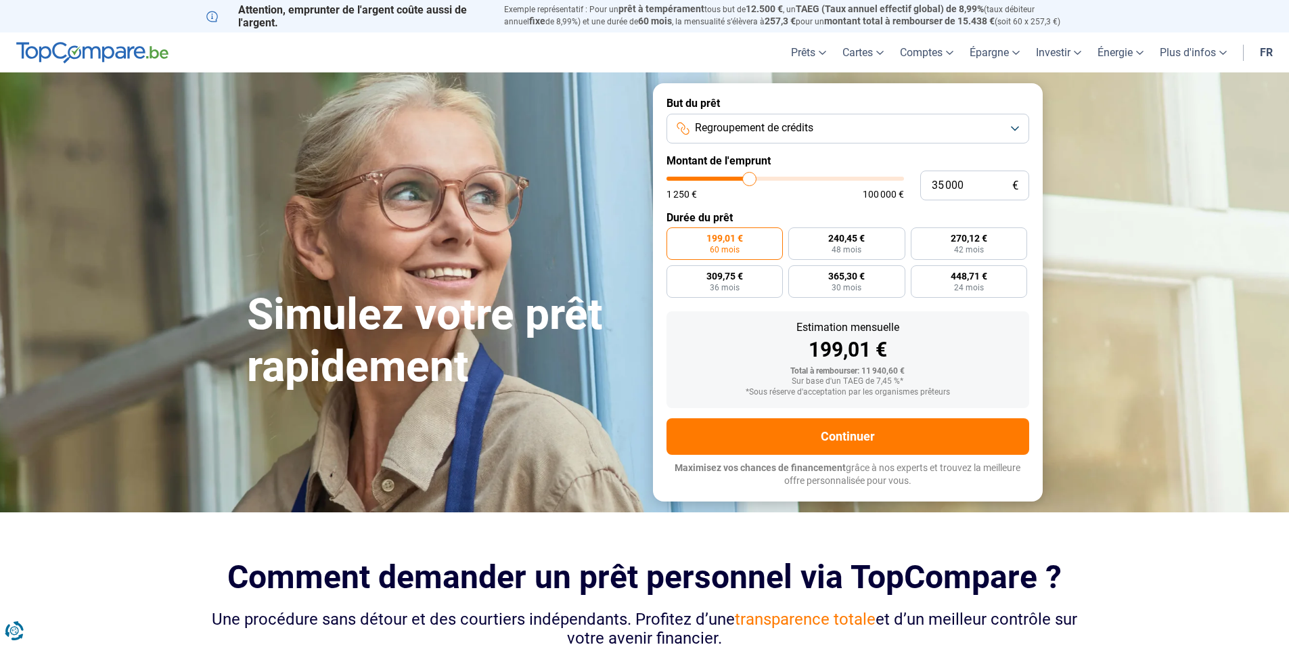
drag, startPoint x: 695, startPoint y: 180, endPoint x: 750, endPoint y: 171, distance: 55.6
click at [750, 177] on input "range" at bounding box center [786, 179] width 238 height 4
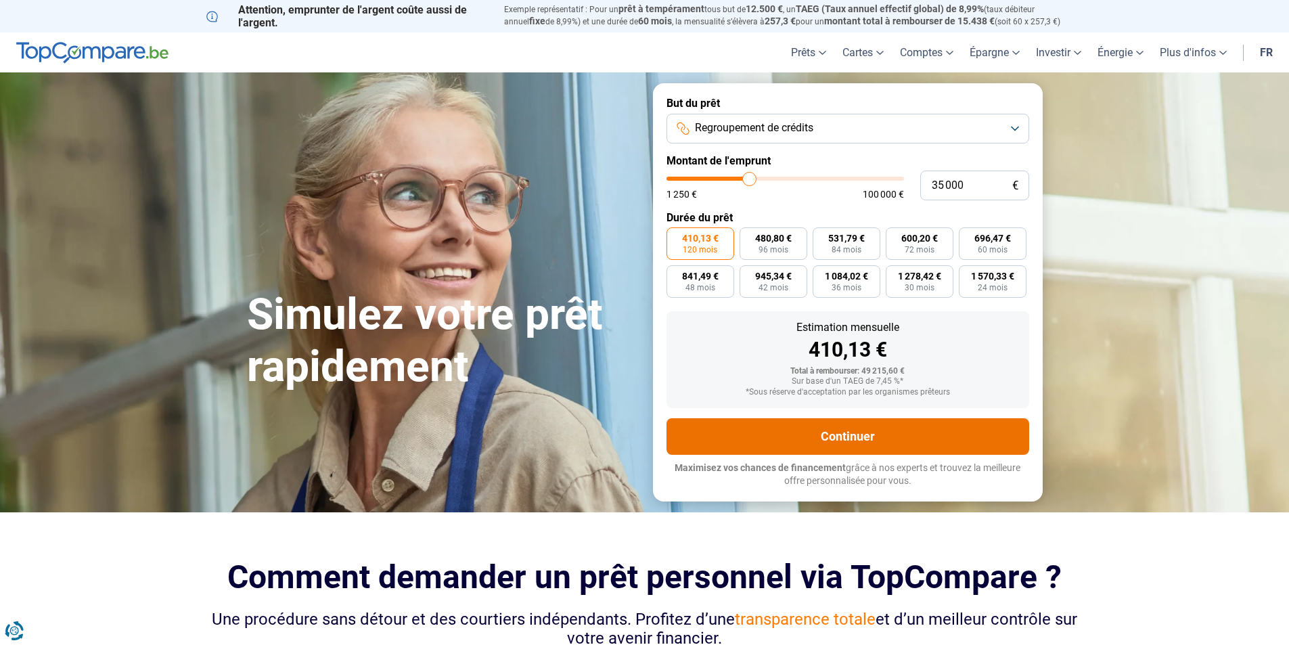
click at [851, 440] on button "Continuer" at bounding box center [848, 436] width 363 height 37
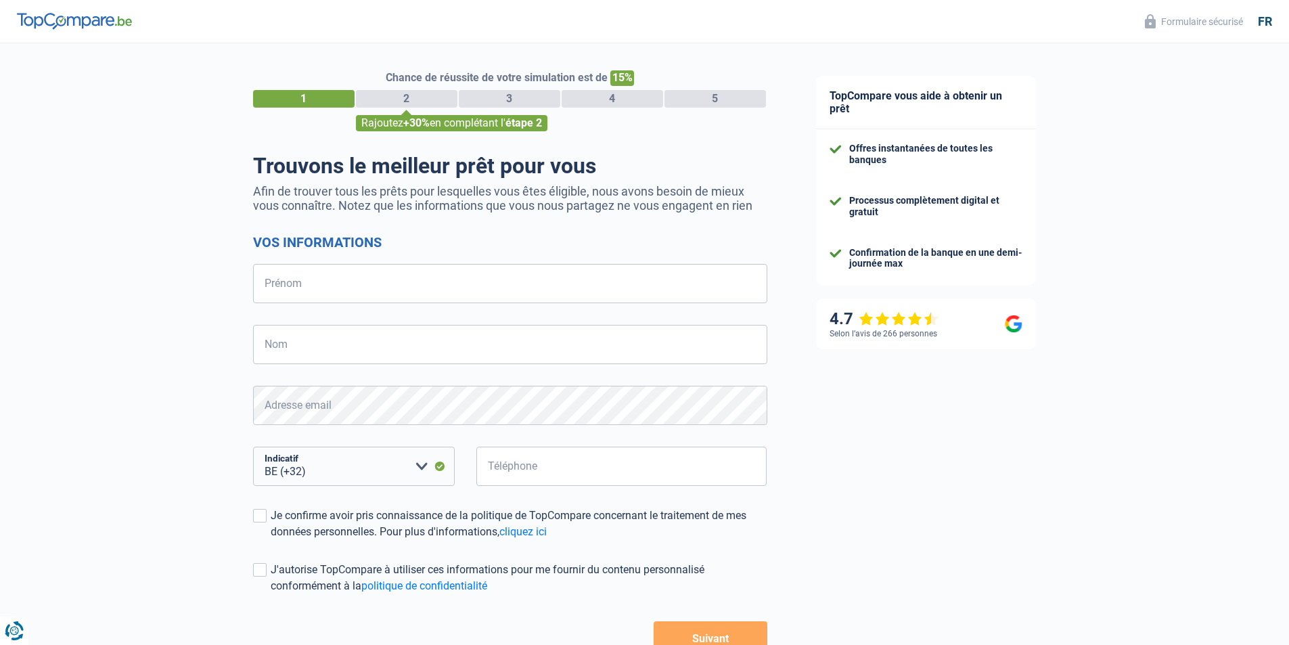
select select "32"
